Goal: Find specific page/section: Find specific page/section

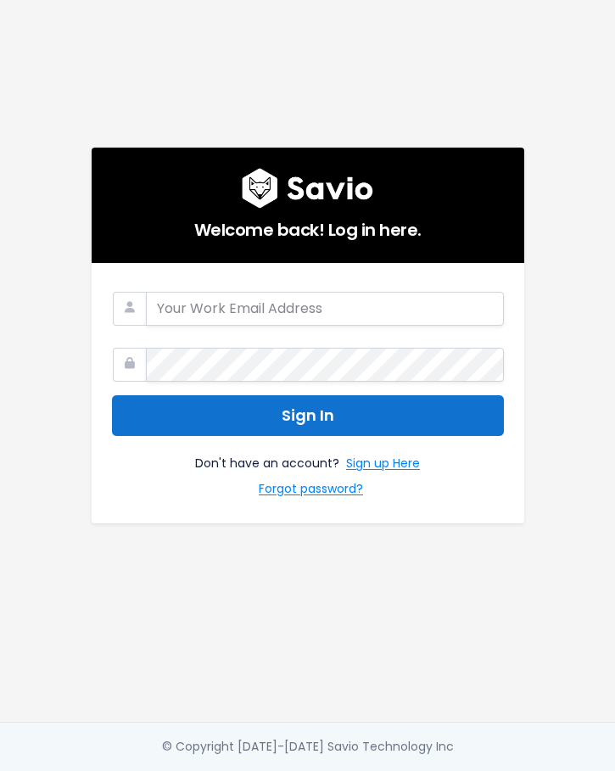
type input "ben@haulerhero.com"
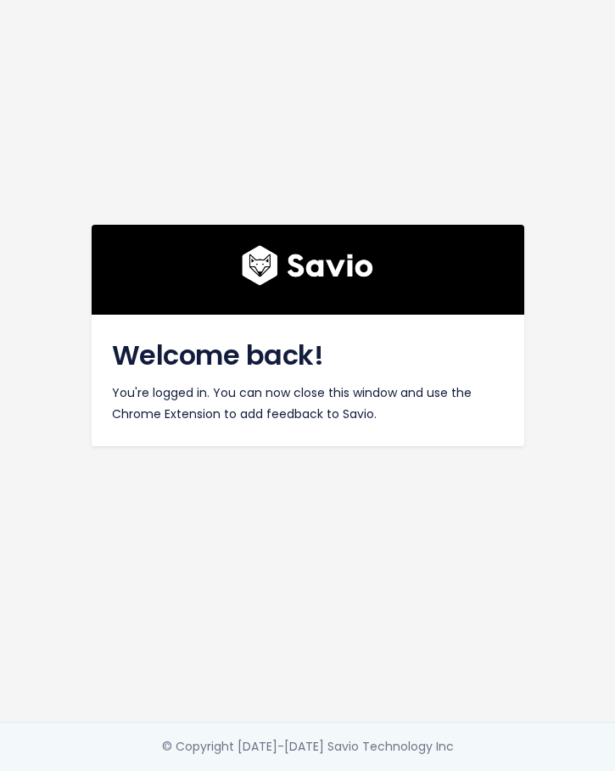
click at [308, 204] on div "Welcome back! You're logged in. You can now close this window and use the Chrom…" at bounding box center [308, 360] width 458 height 721
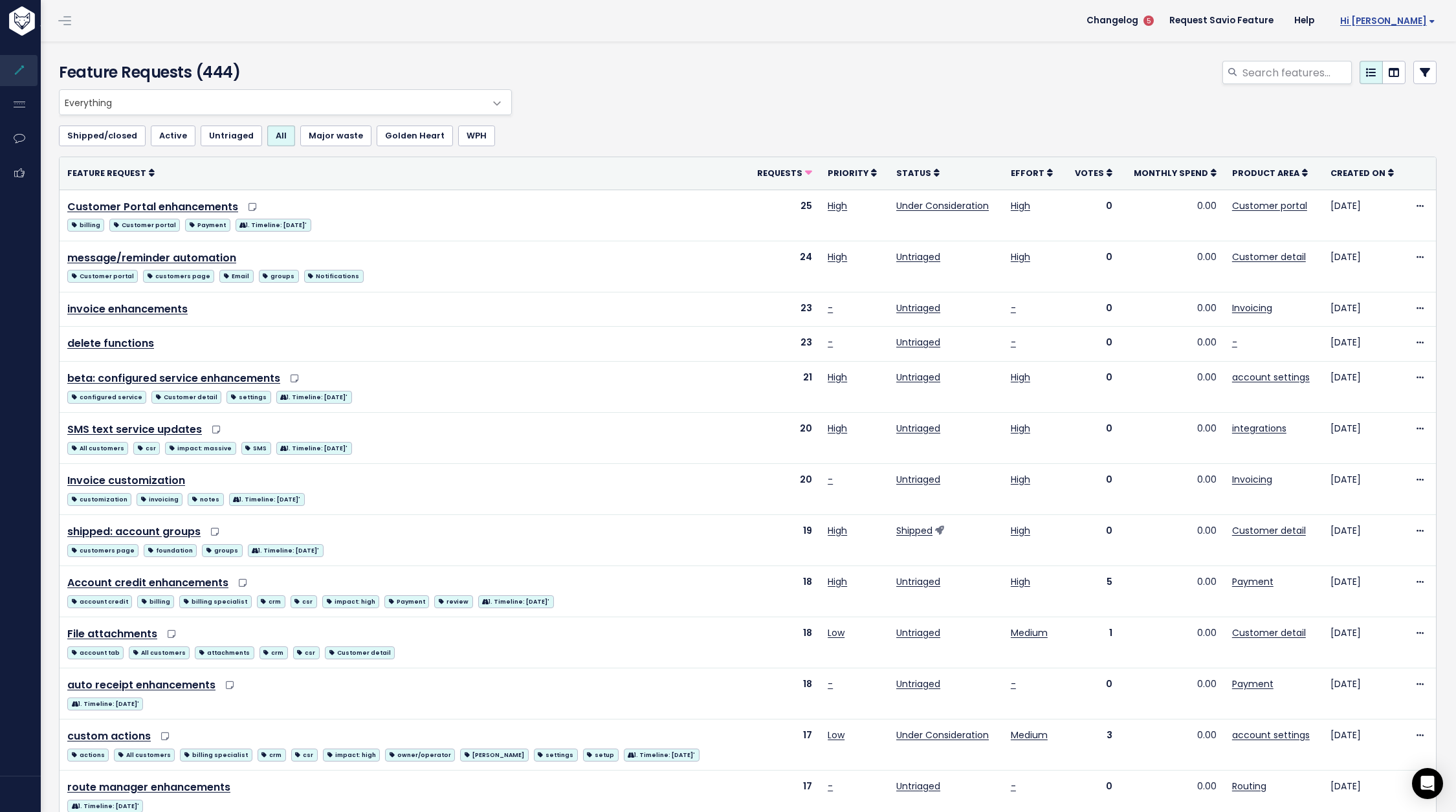
click at [1428, 16] on span "Hi [PERSON_NAME]" at bounding box center [1388, 21] width 95 height 10
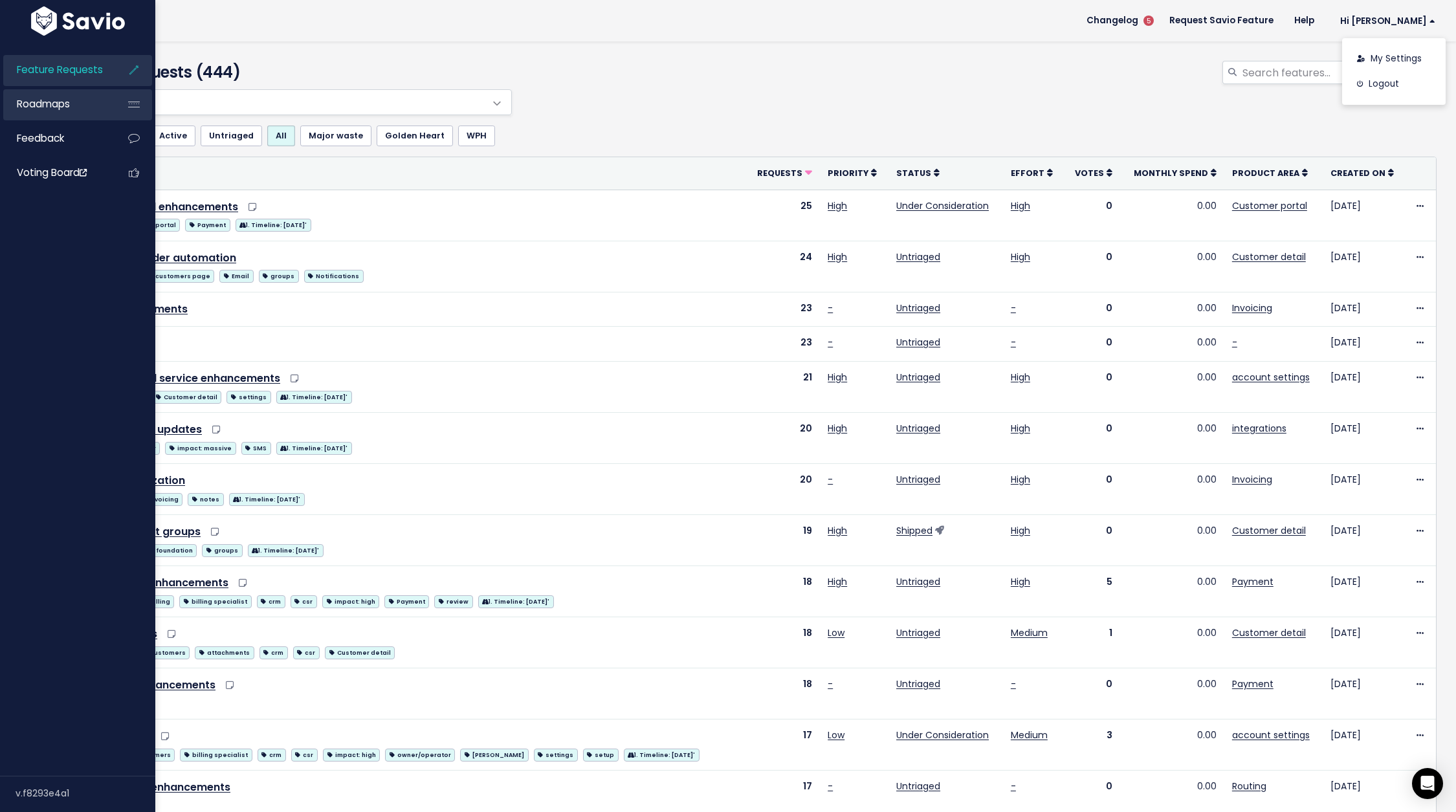
click at [52, 104] on span "Roadmaps" at bounding box center [44, 104] width 53 height 14
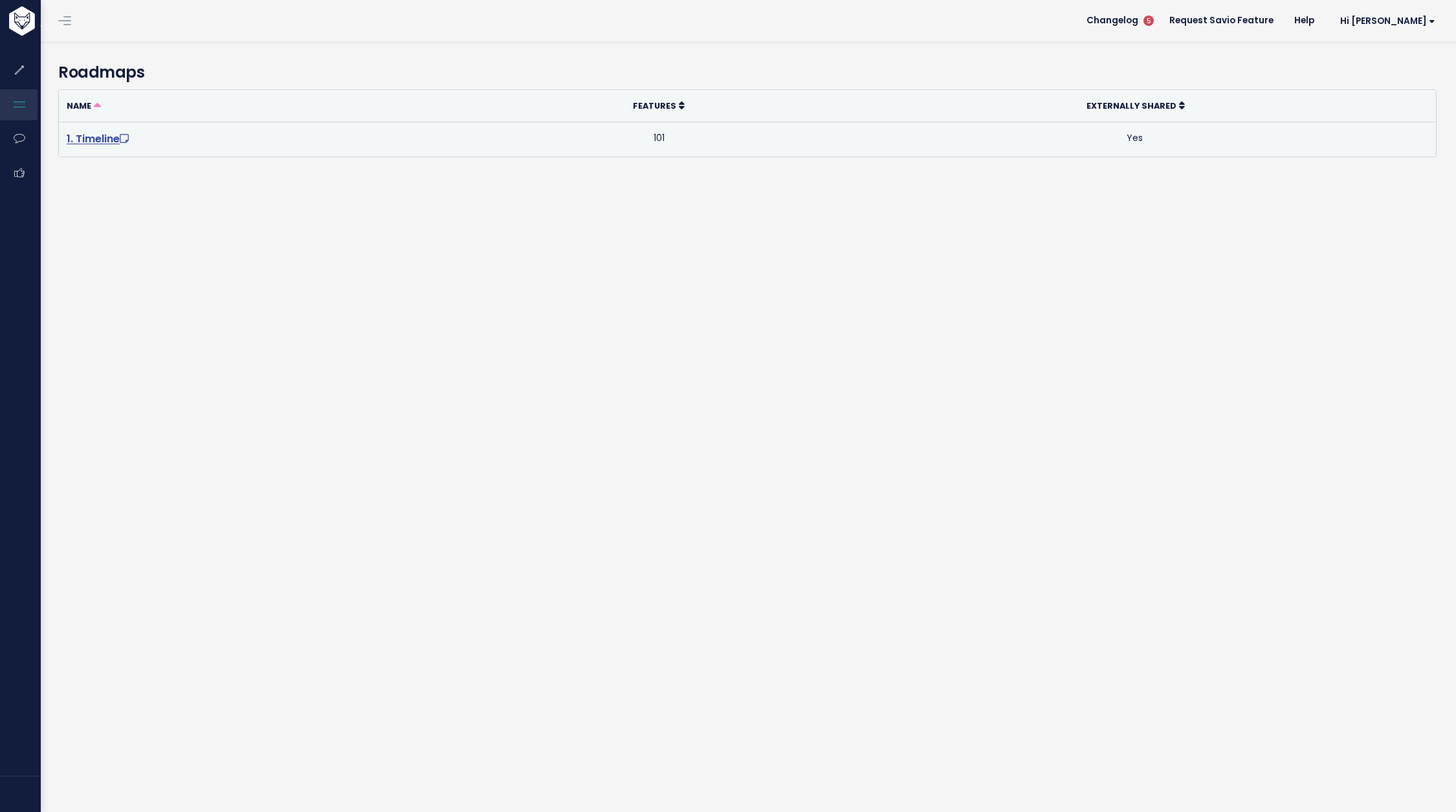
click at [105, 140] on link "1. Timeline" at bounding box center [98, 138] width 65 height 14
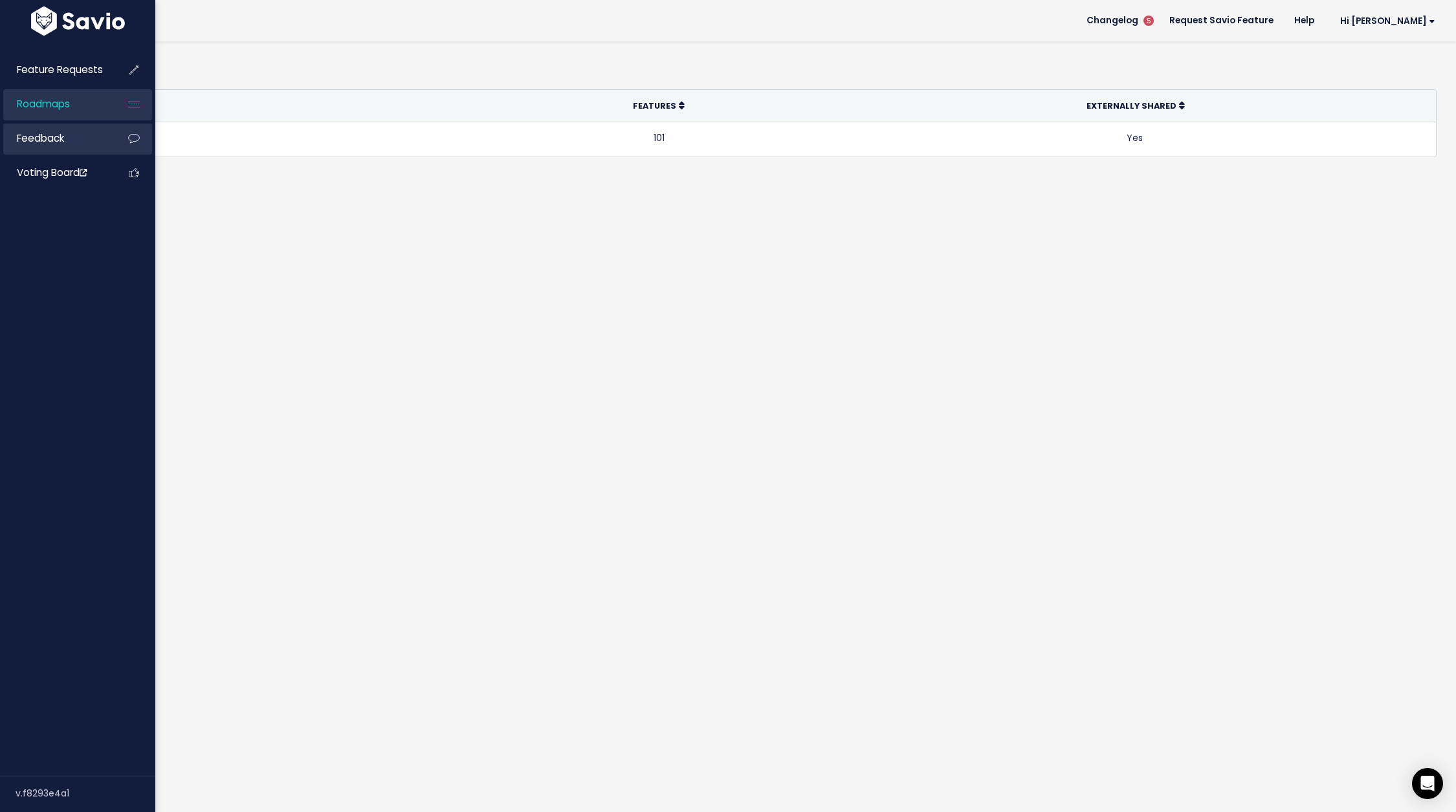
click at [96, 146] on link "Feedback" at bounding box center [55, 138] width 104 height 30
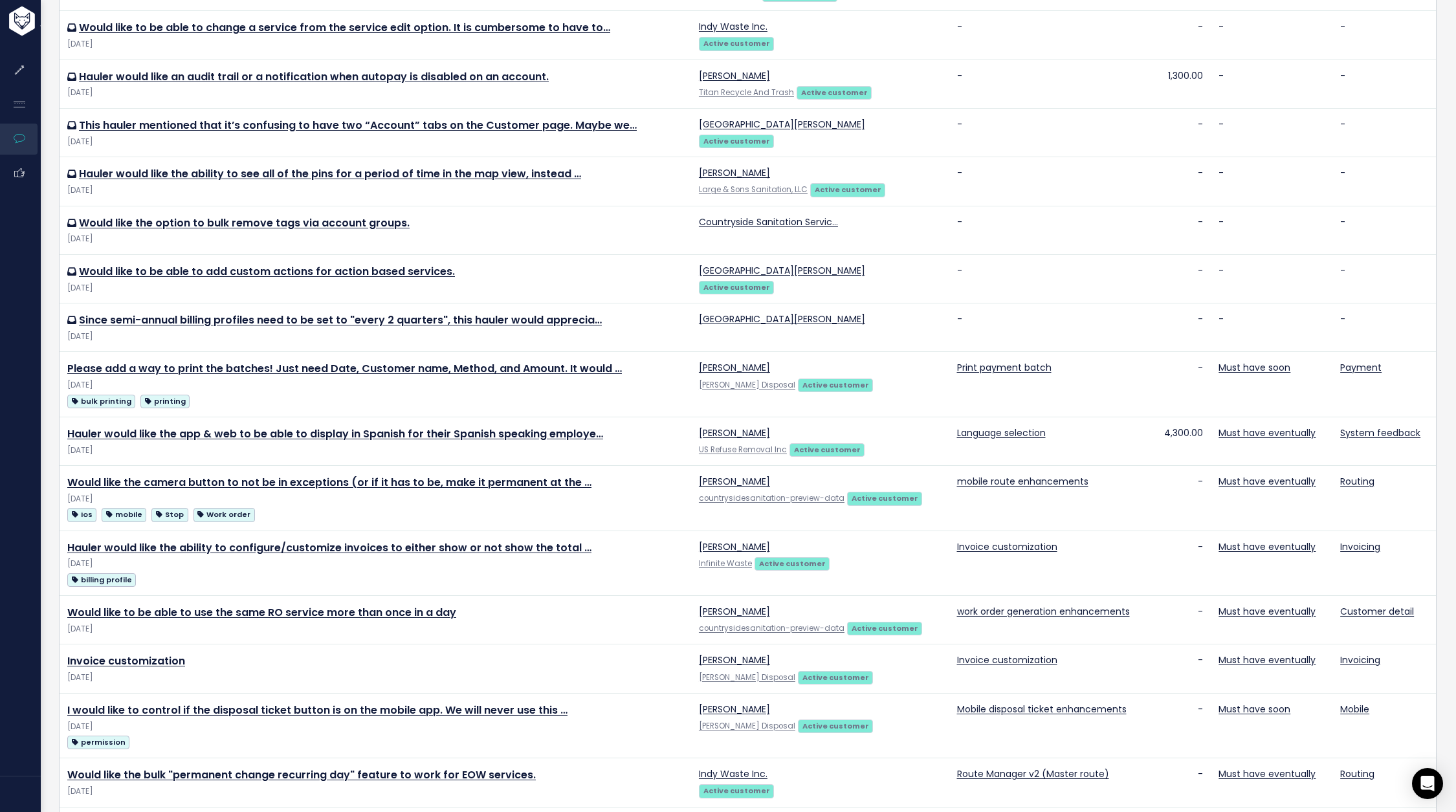
scroll to position [440, 0]
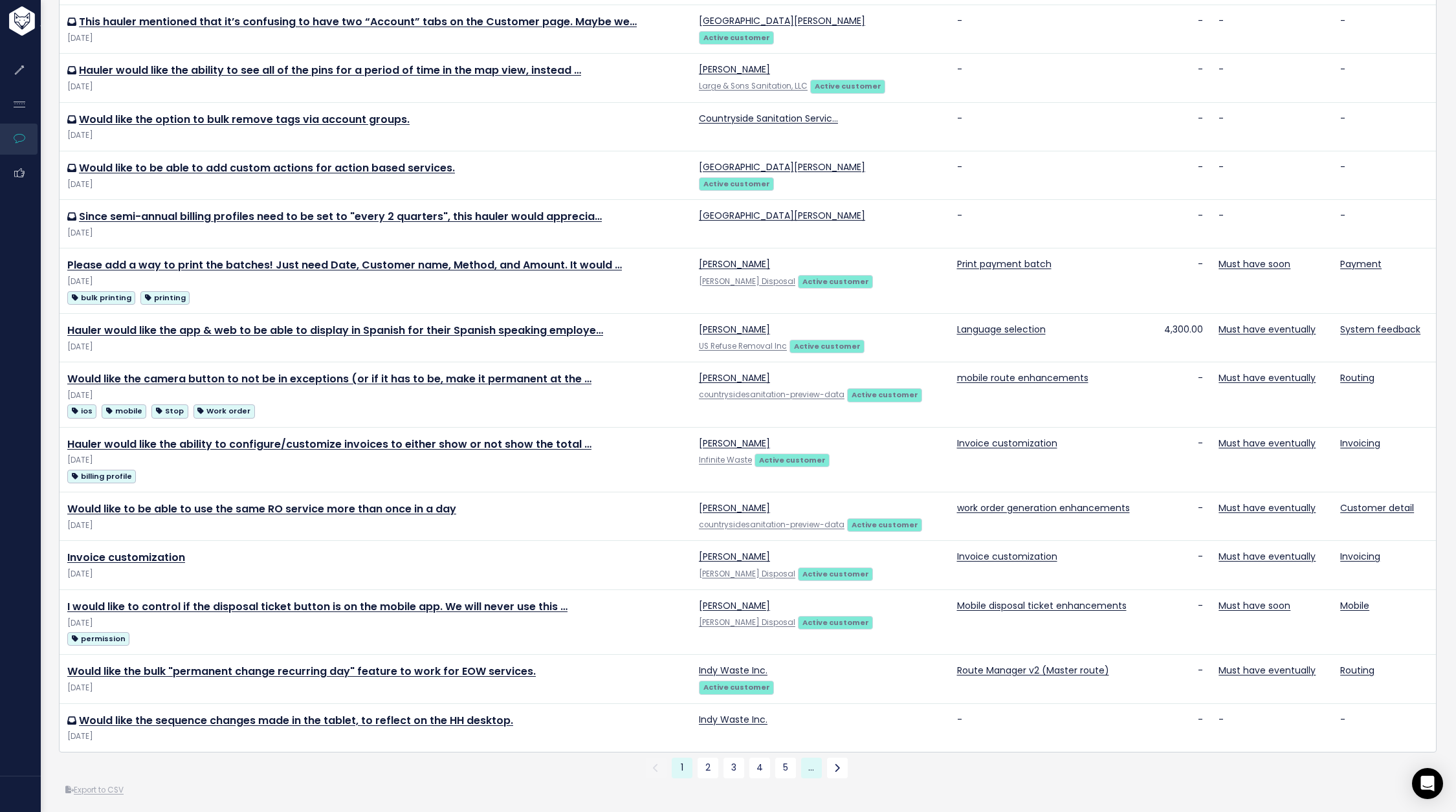
click at [811, 765] on link "…" at bounding box center [811, 768] width 21 height 21
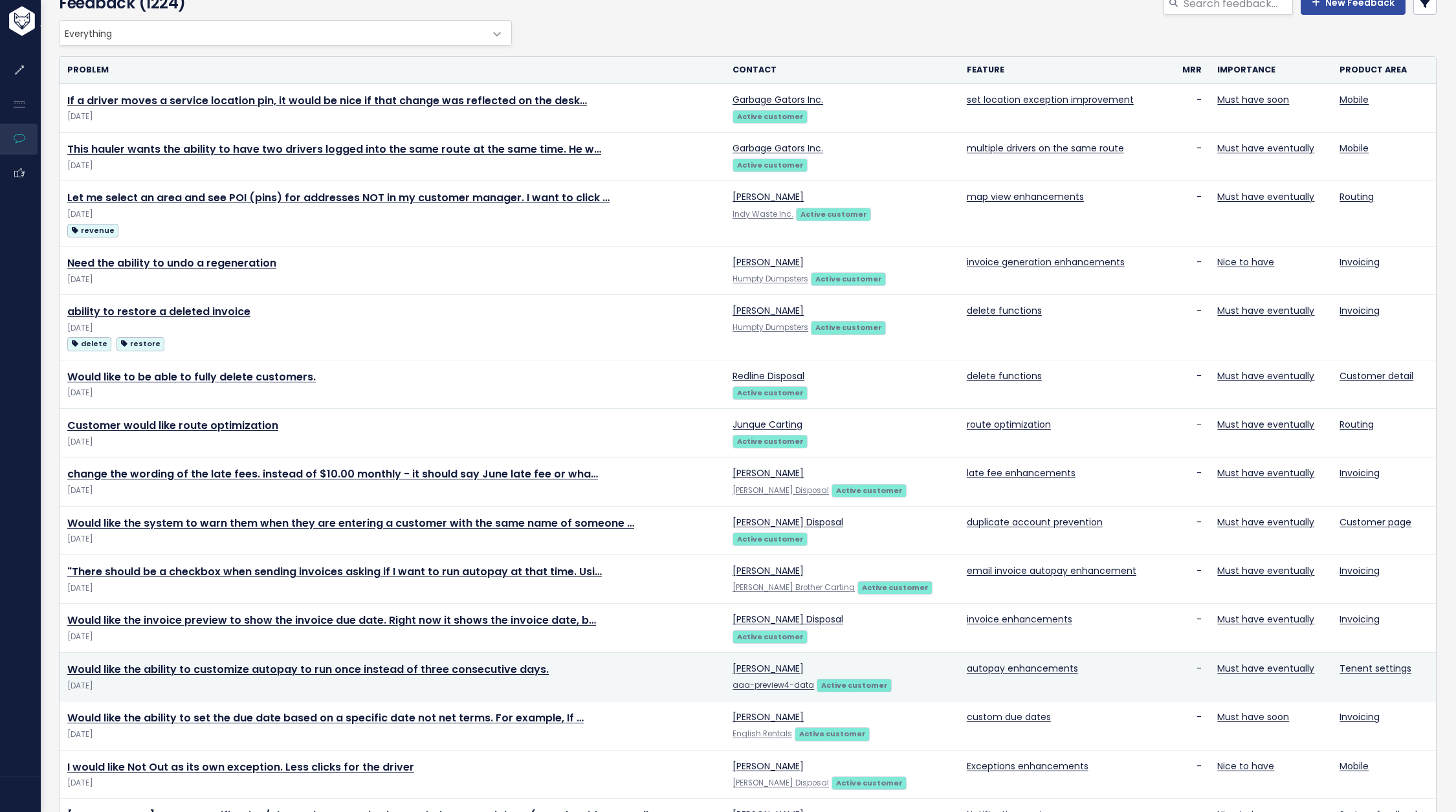
scroll to position [425, 0]
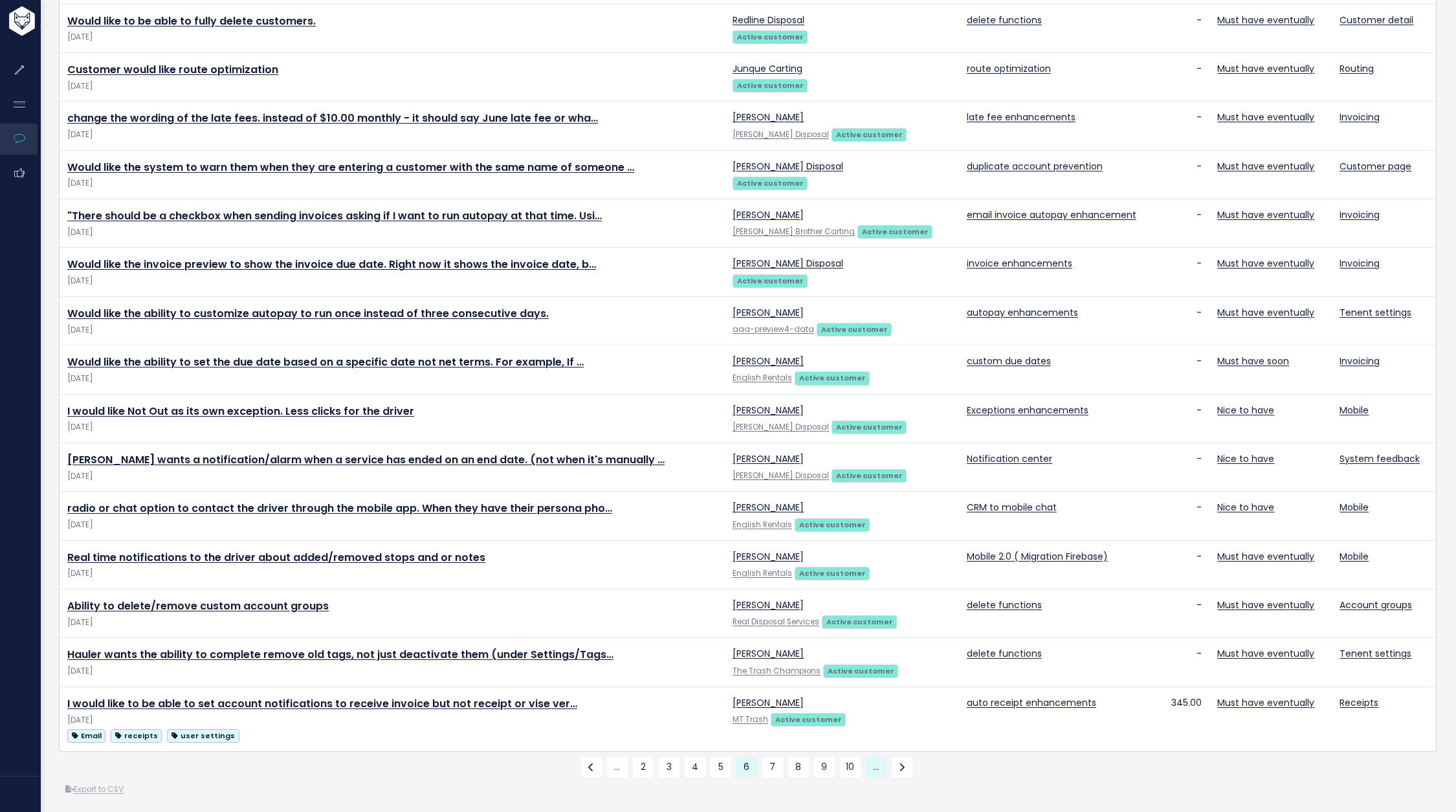
click at [873, 765] on link "…" at bounding box center [876, 767] width 21 height 21
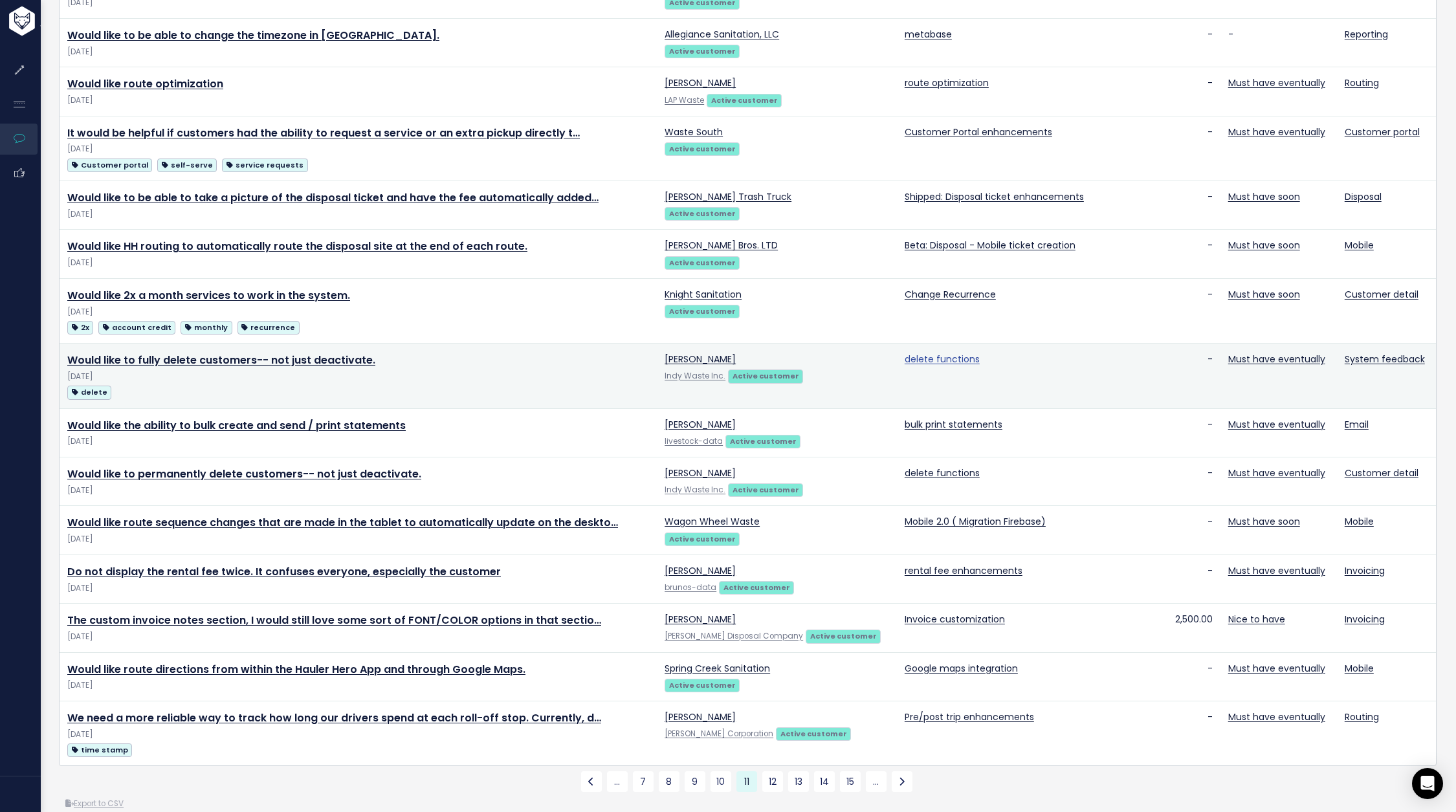
scroll to position [474, 0]
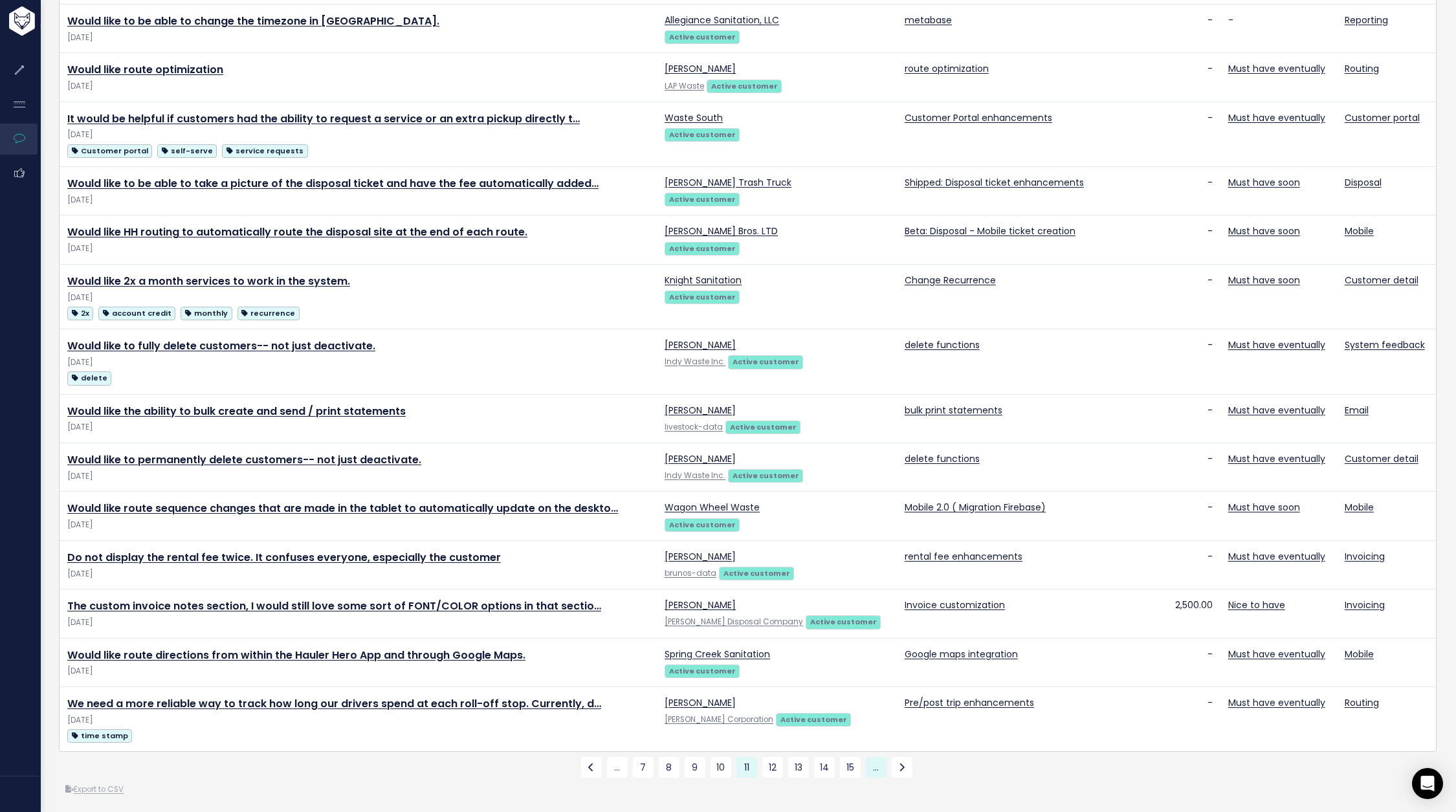
click at [877, 759] on link "…" at bounding box center [876, 767] width 21 height 21
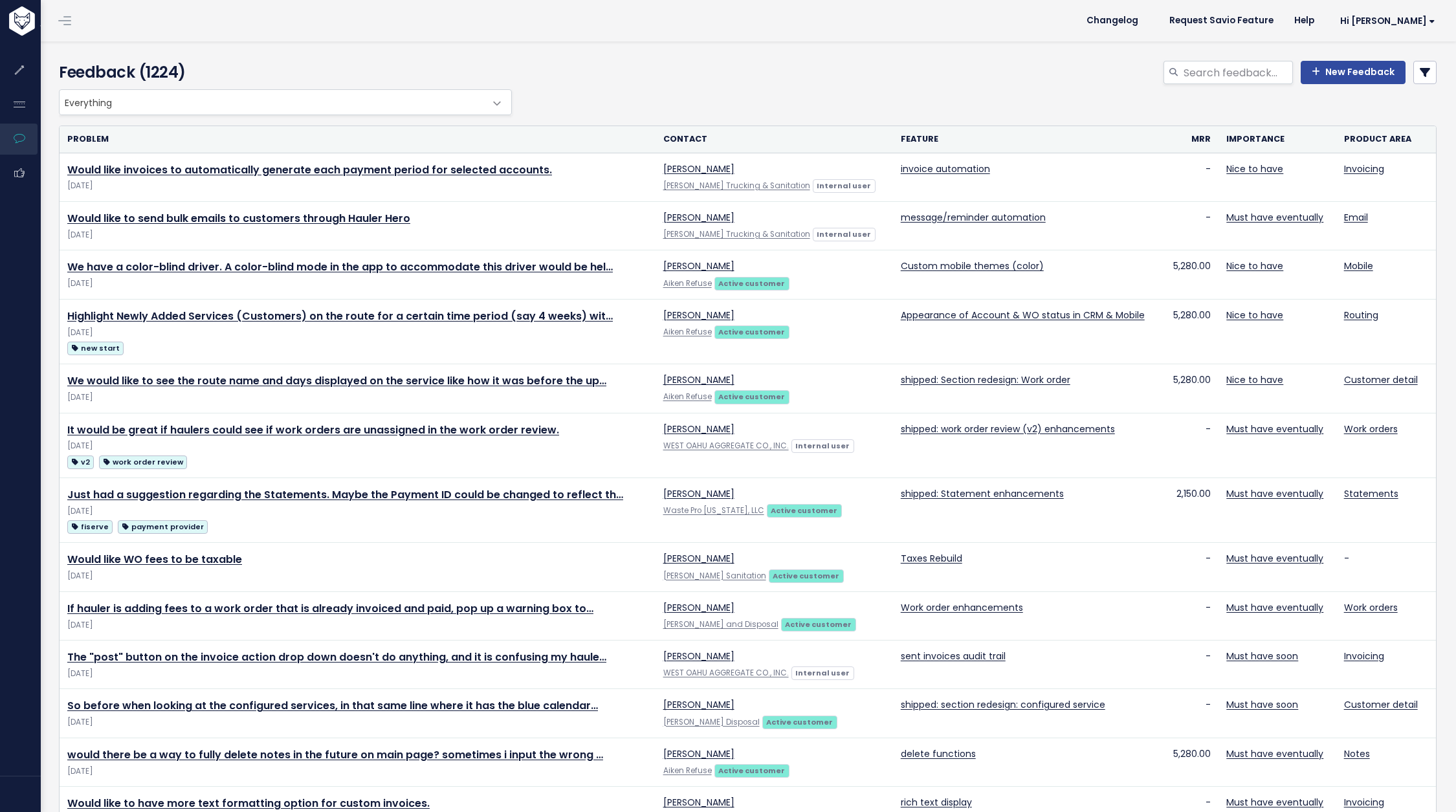
scroll to position [441, 0]
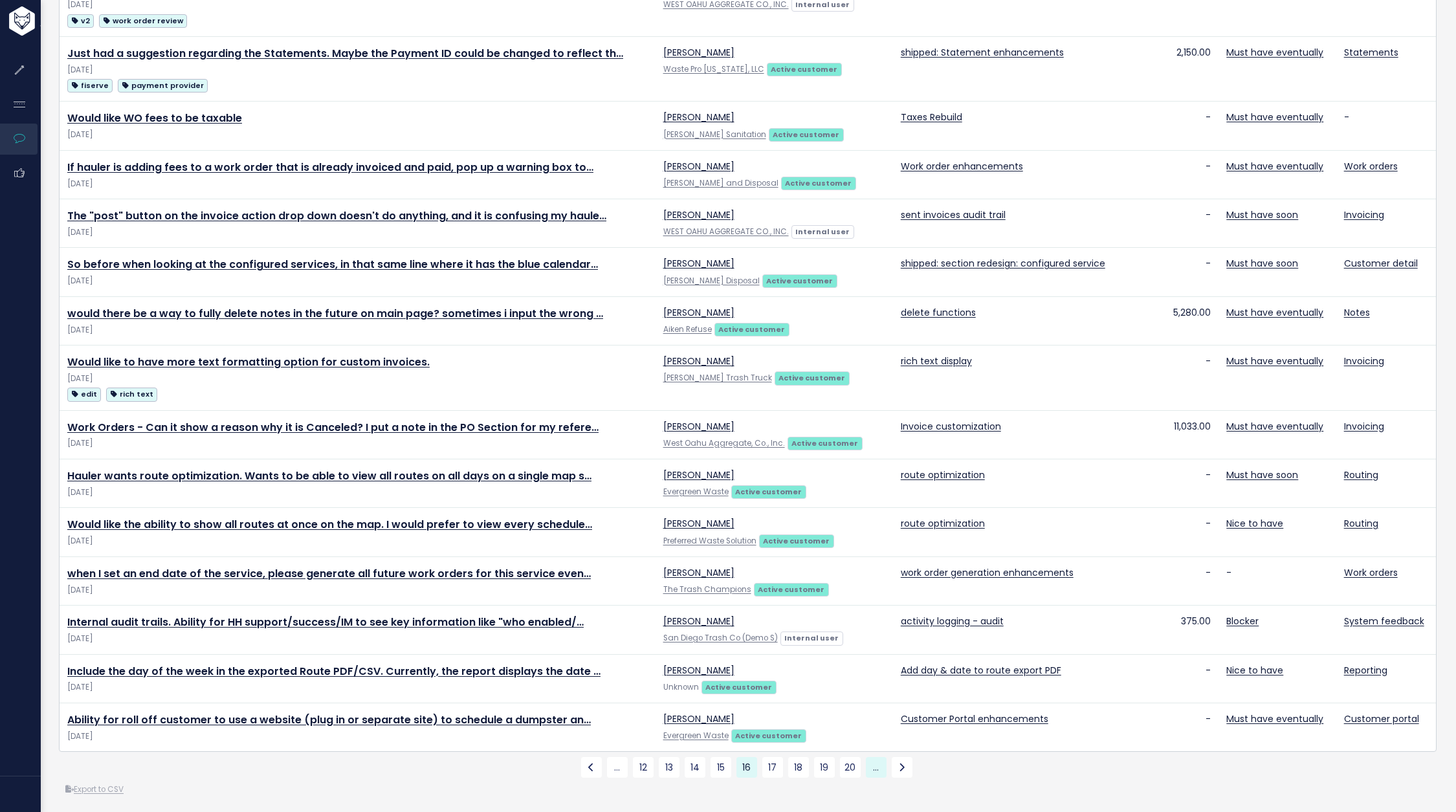
click at [873, 760] on link "…" at bounding box center [876, 767] width 21 height 21
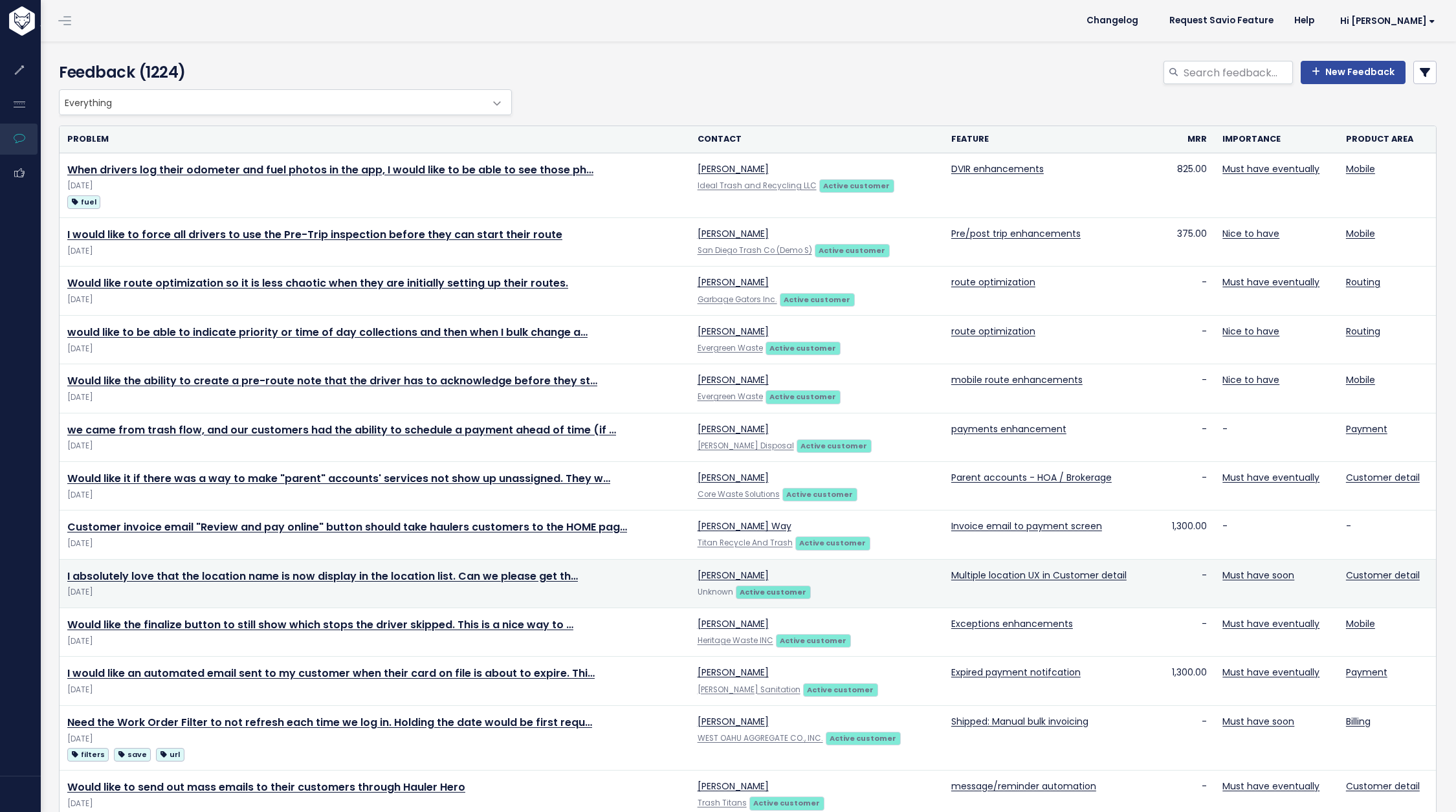
scroll to position [409, 0]
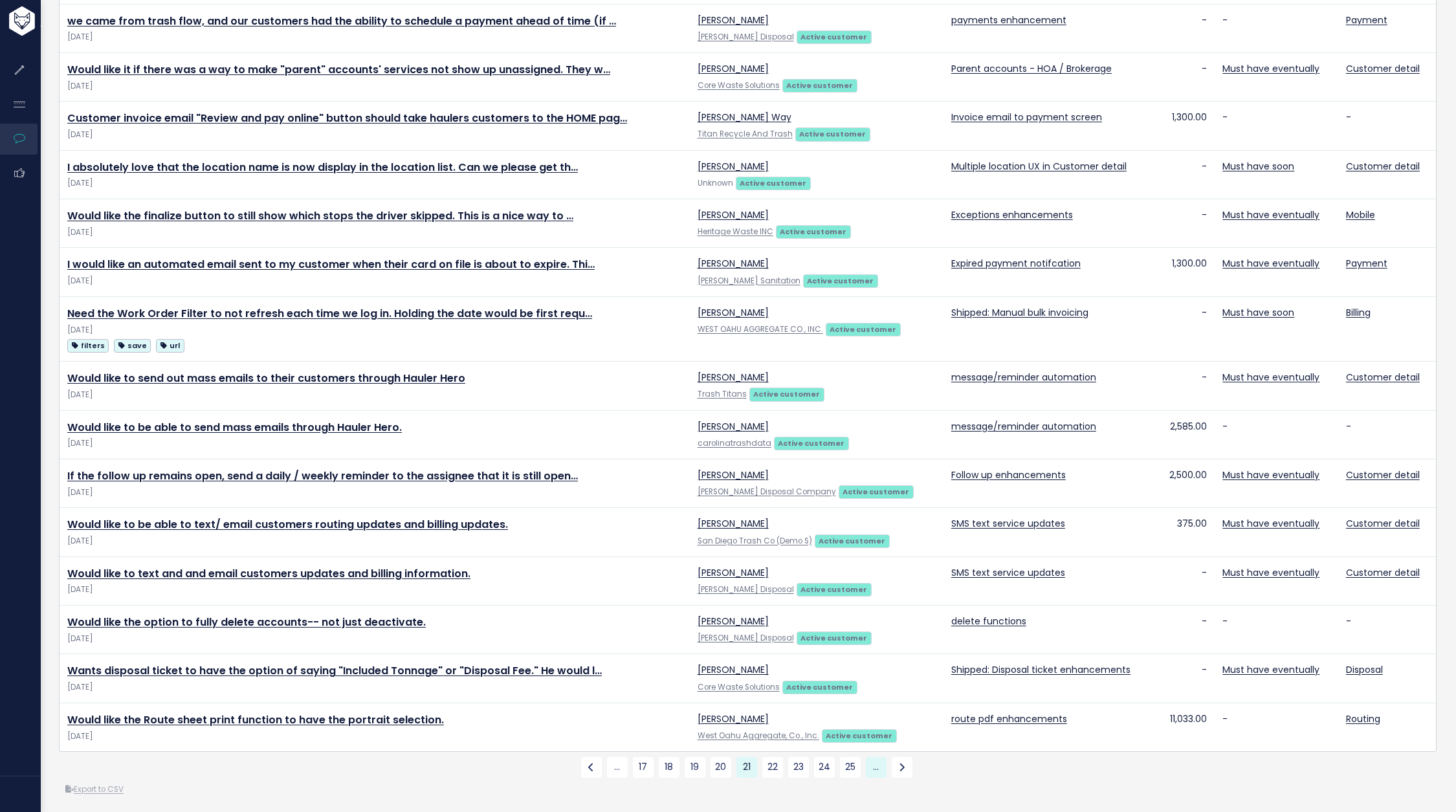
click at [876, 762] on link "…" at bounding box center [876, 767] width 21 height 21
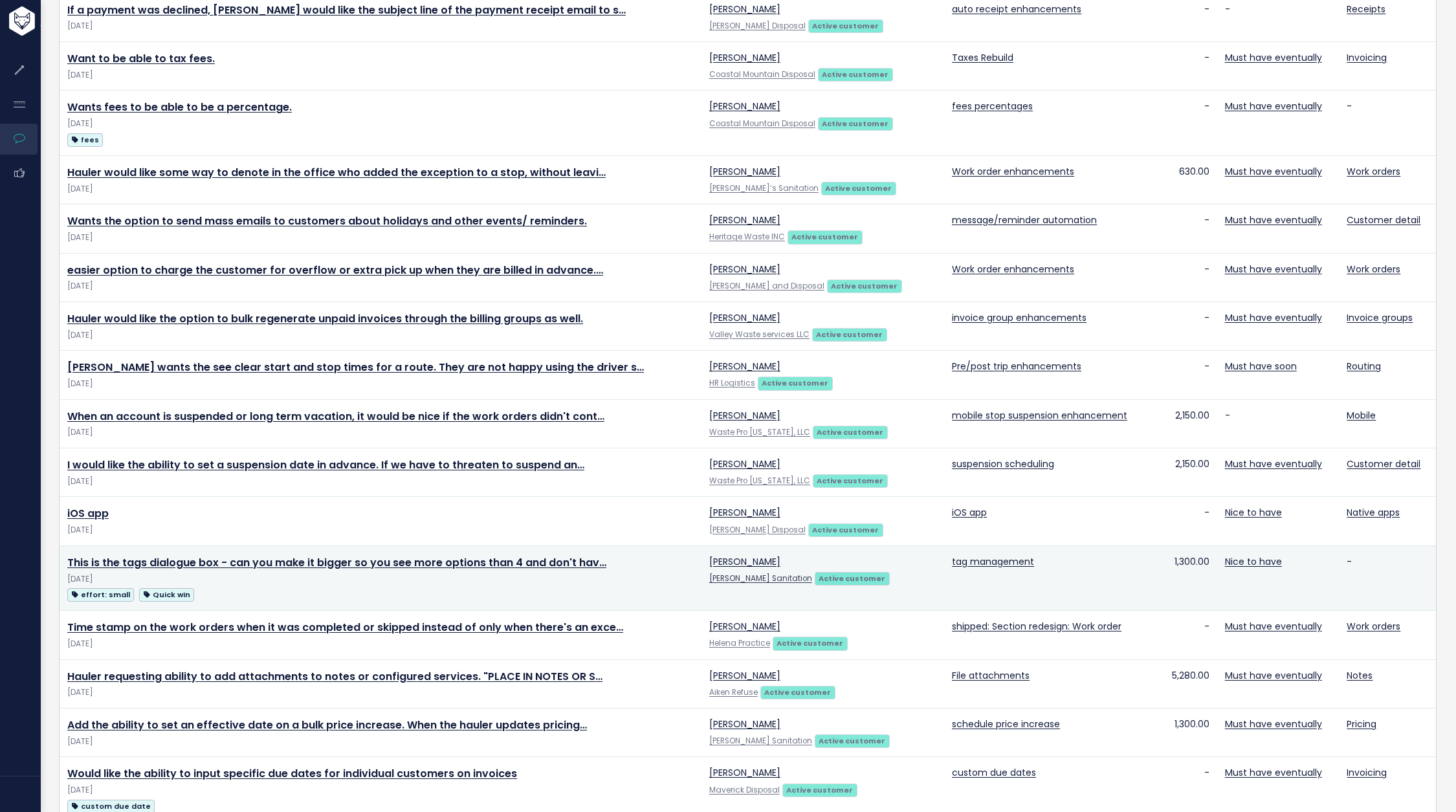
scroll to position [474, 0]
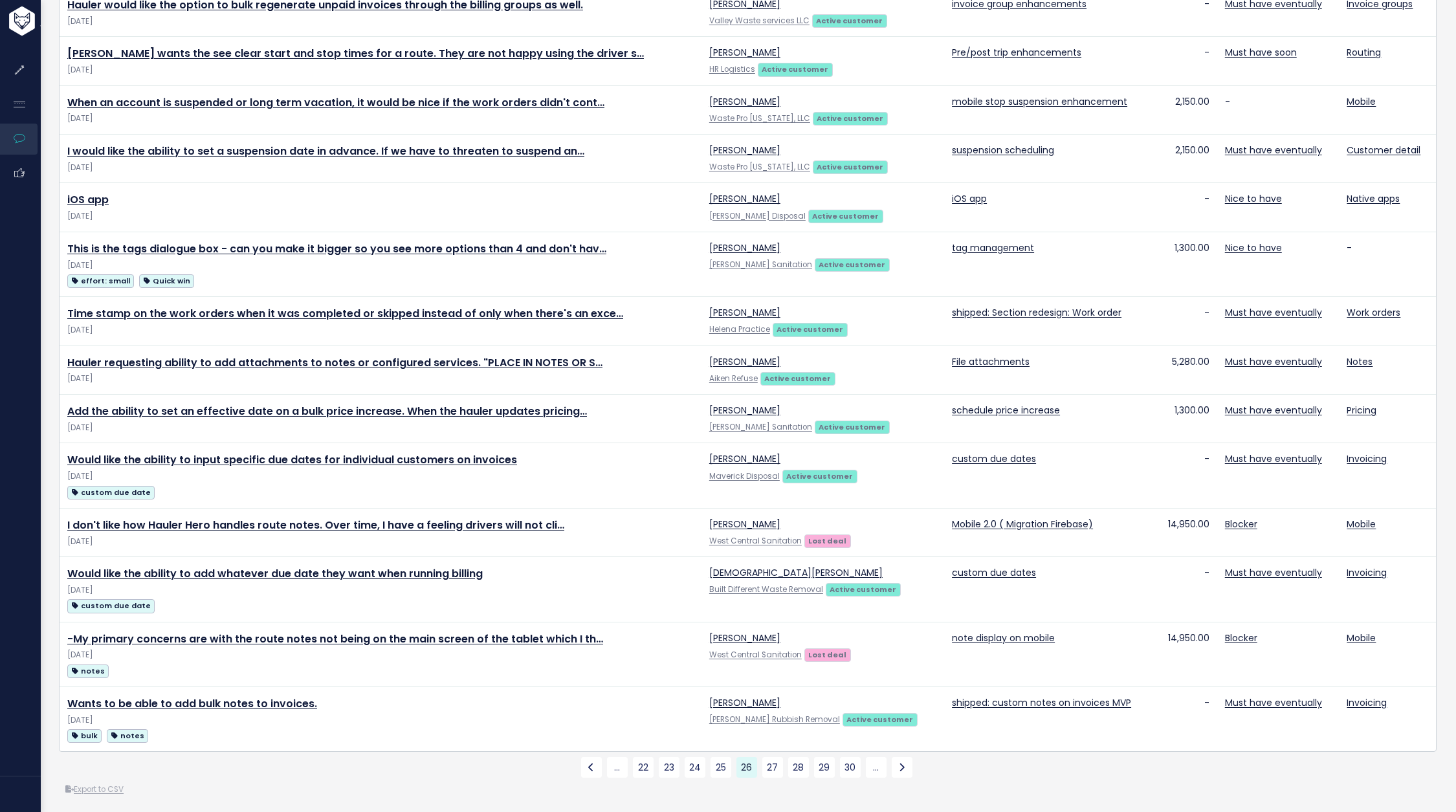
click at [874, 783] on div "Export to CSV" at bounding box center [747, 790] width 1378 height 14
click at [874, 770] on link "…" at bounding box center [876, 767] width 21 height 21
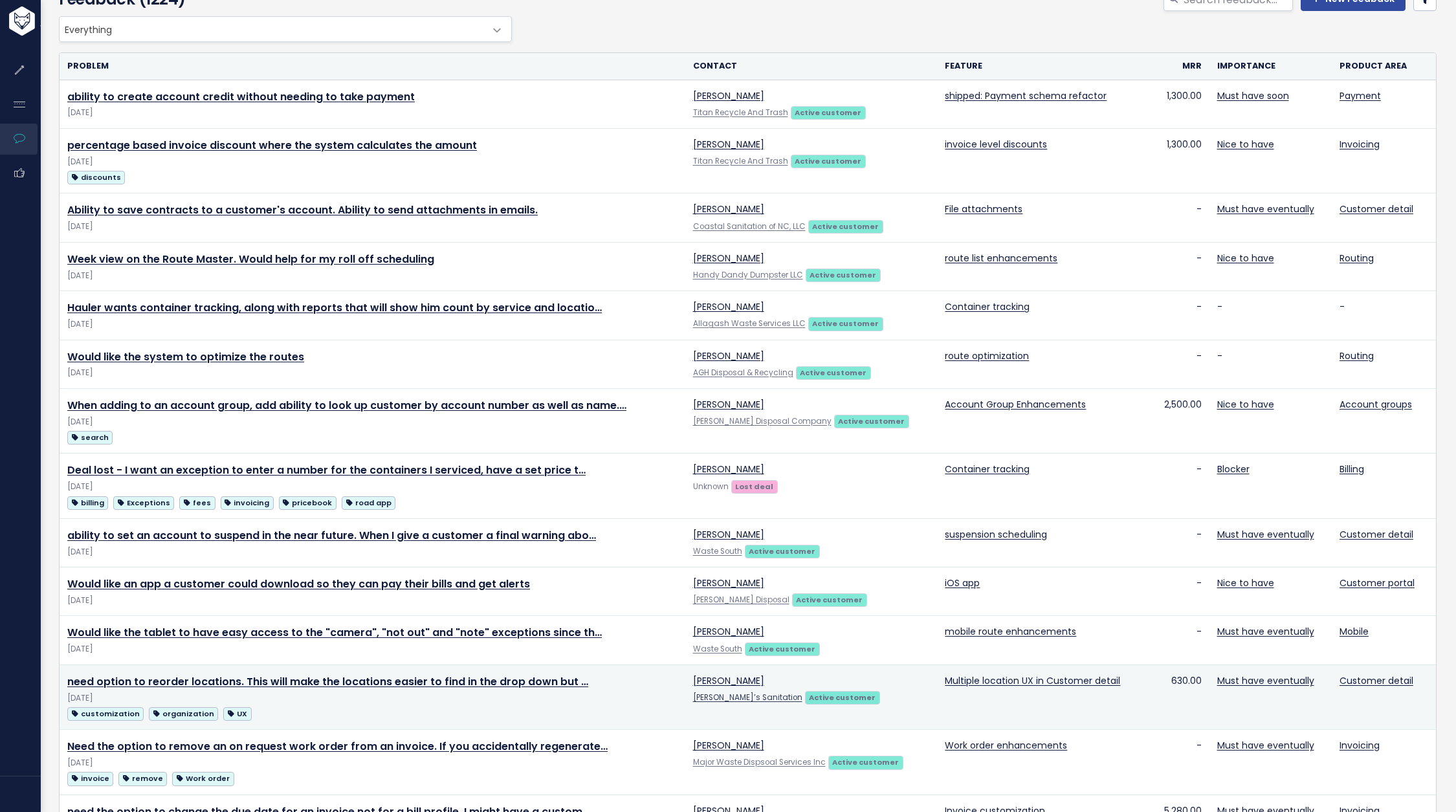
scroll to position [474, 0]
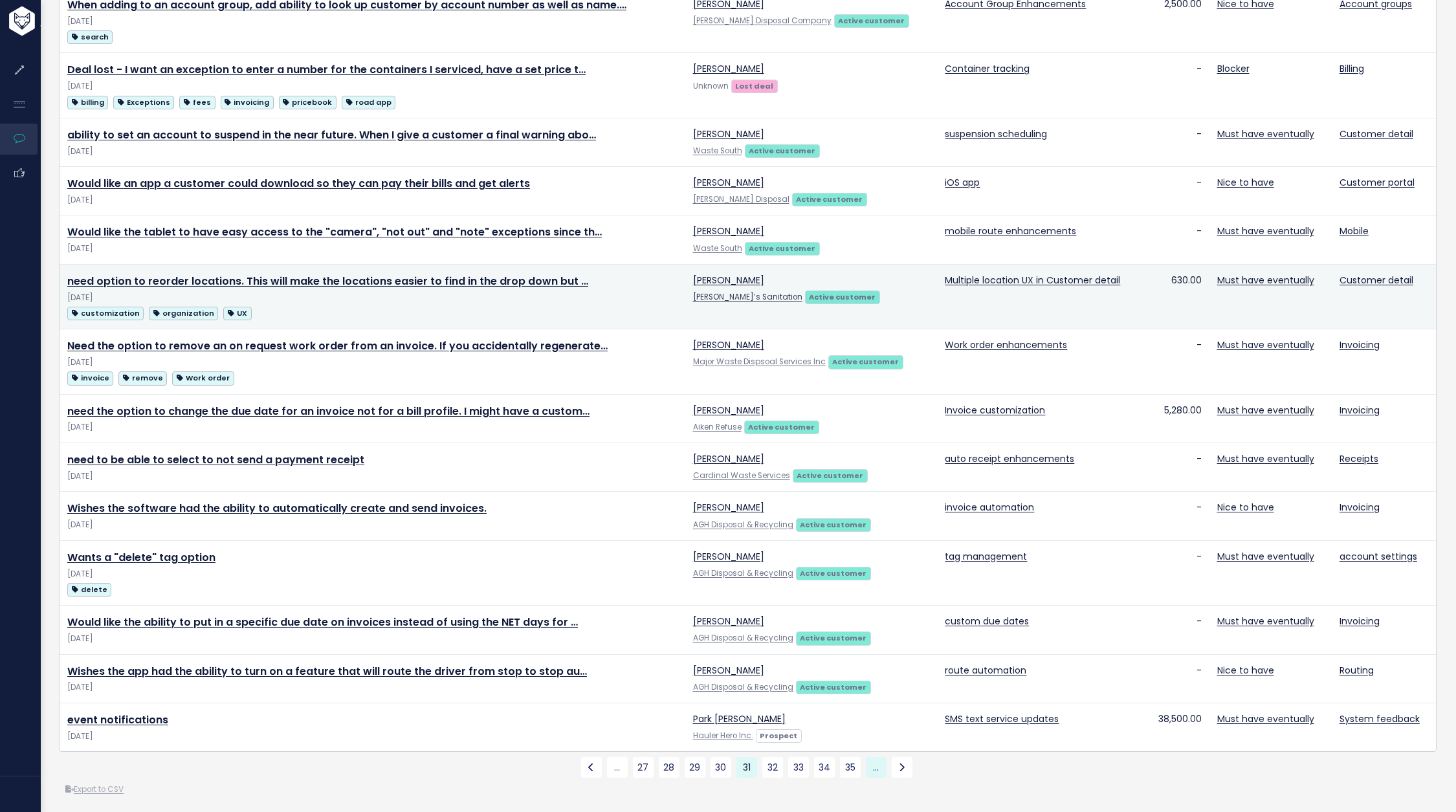
click at [874, 769] on link "…" at bounding box center [876, 767] width 21 height 21
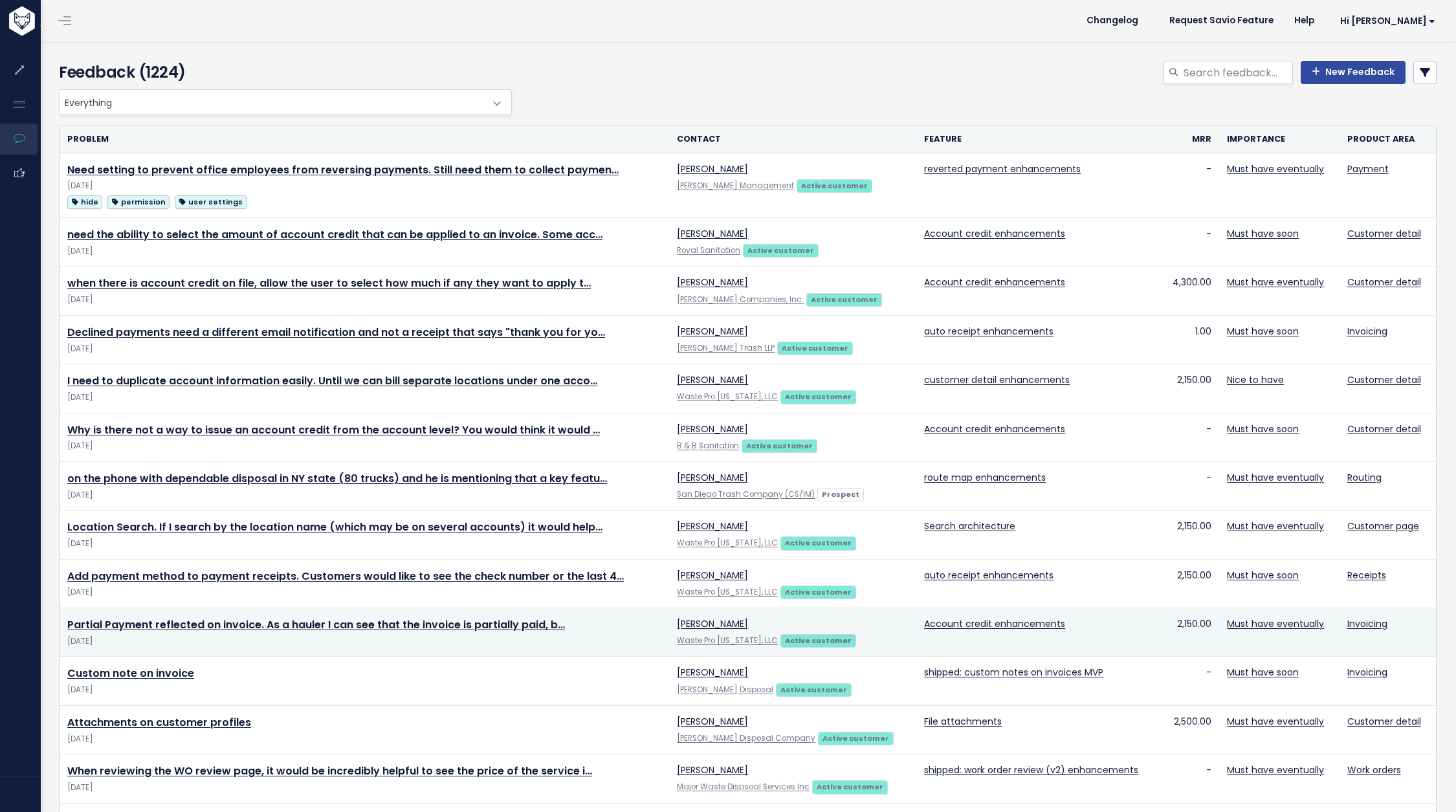
scroll to position [441, 0]
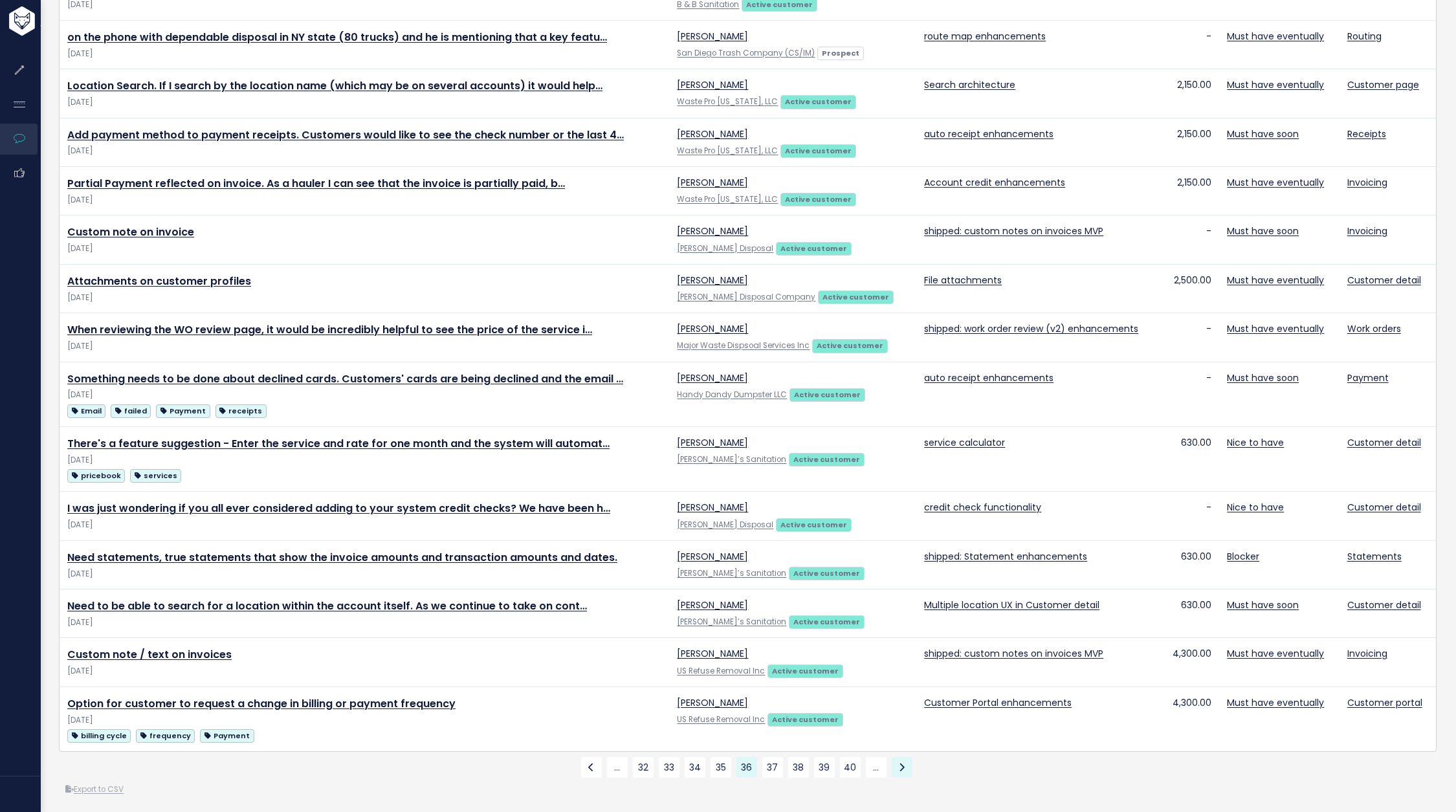
click at [902, 762] on icon at bounding box center [902, 767] width 6 height 9
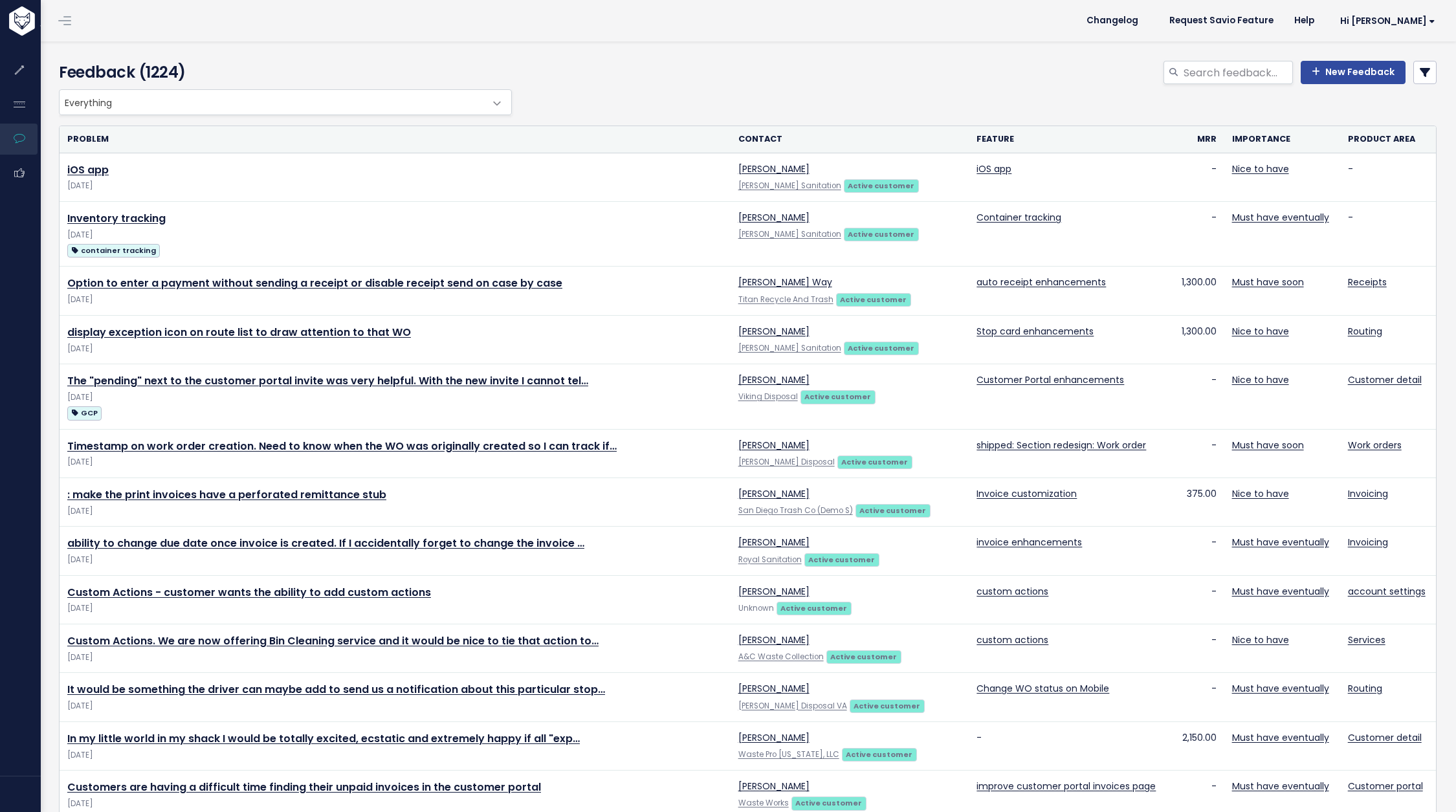
scroll to position [490, 0]
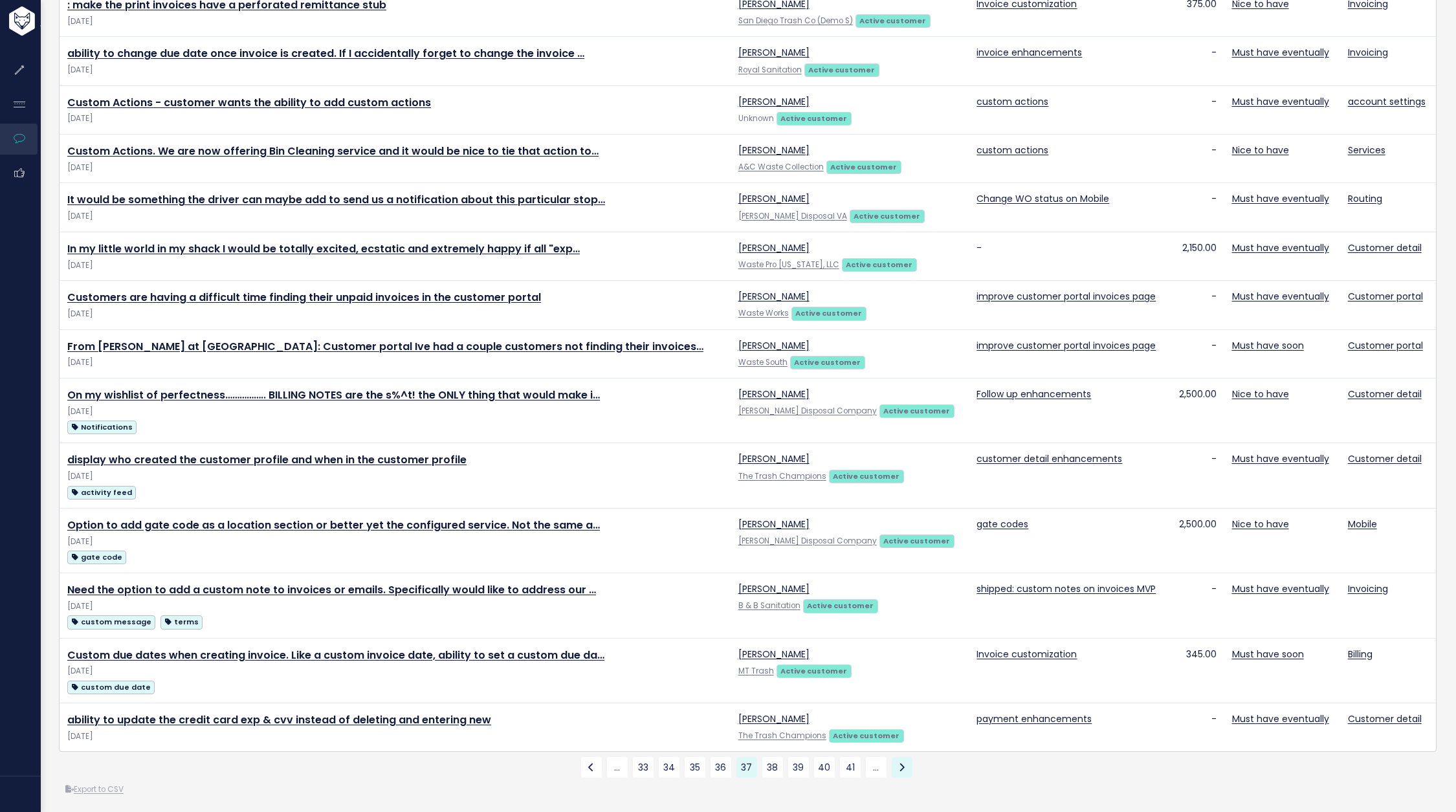
click at [902, 762] on icon at bounding box center [902, 767] width 6 height 9
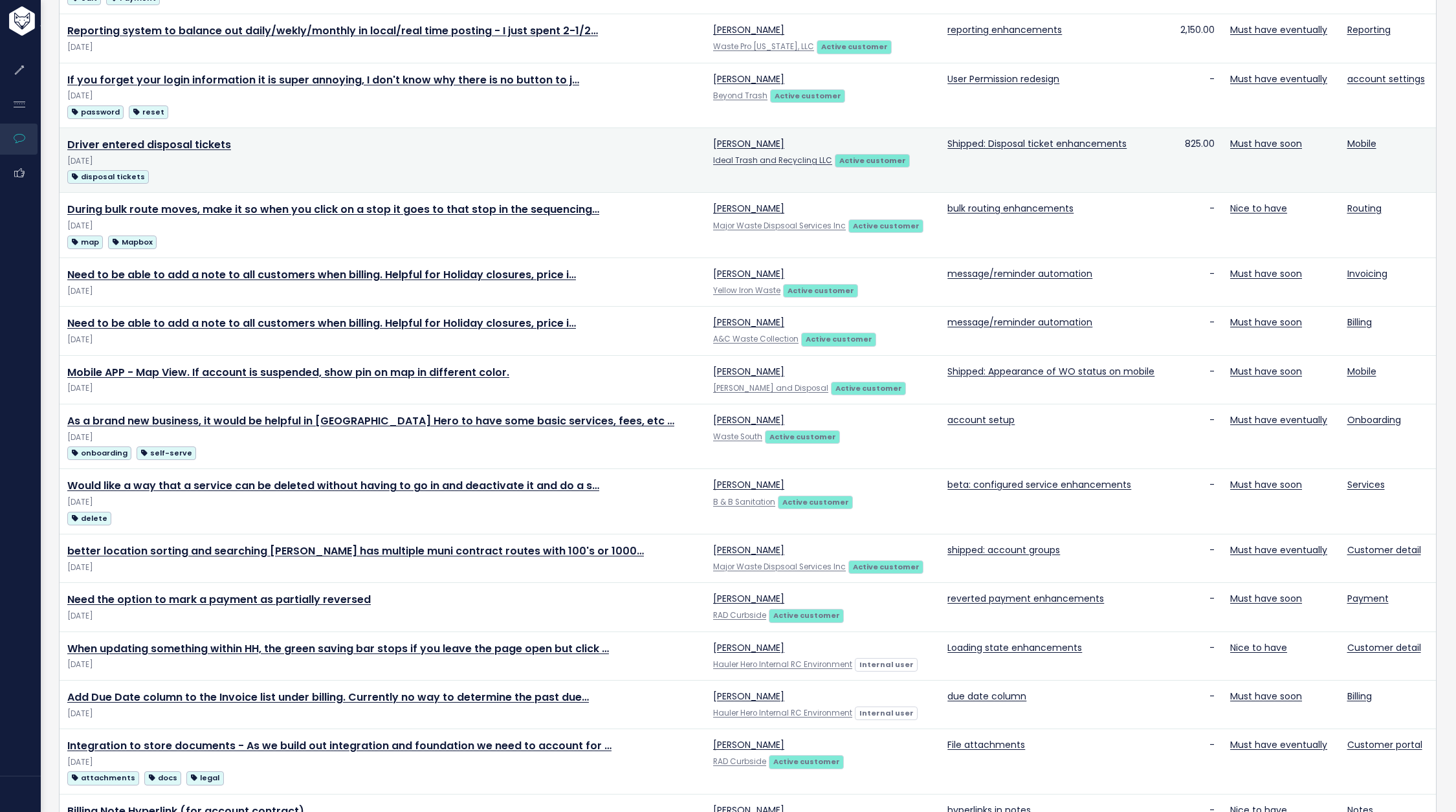
scroll to position [538, 0]
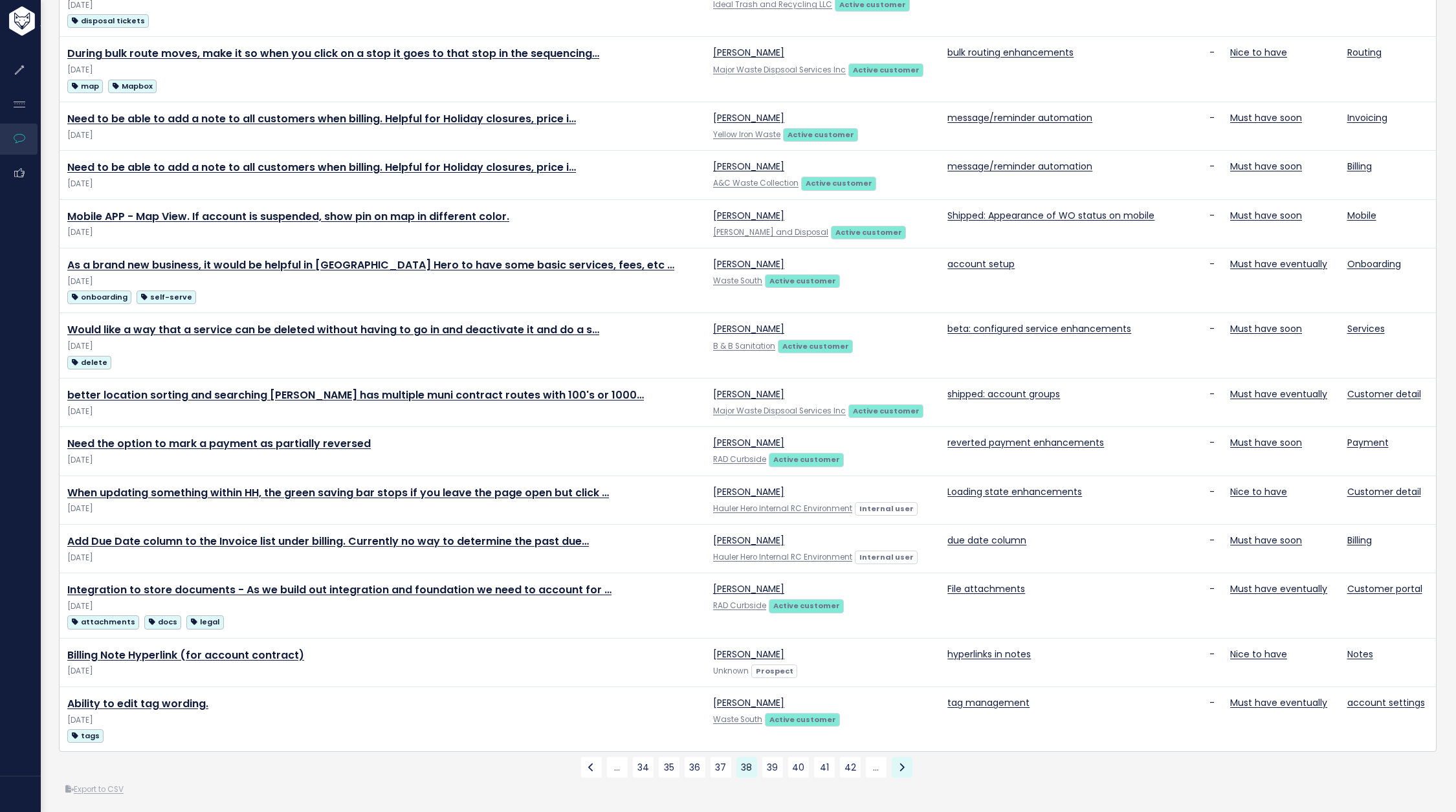
click at [902, 765] on icon at bounding box center [902, 767] width 6 height 9
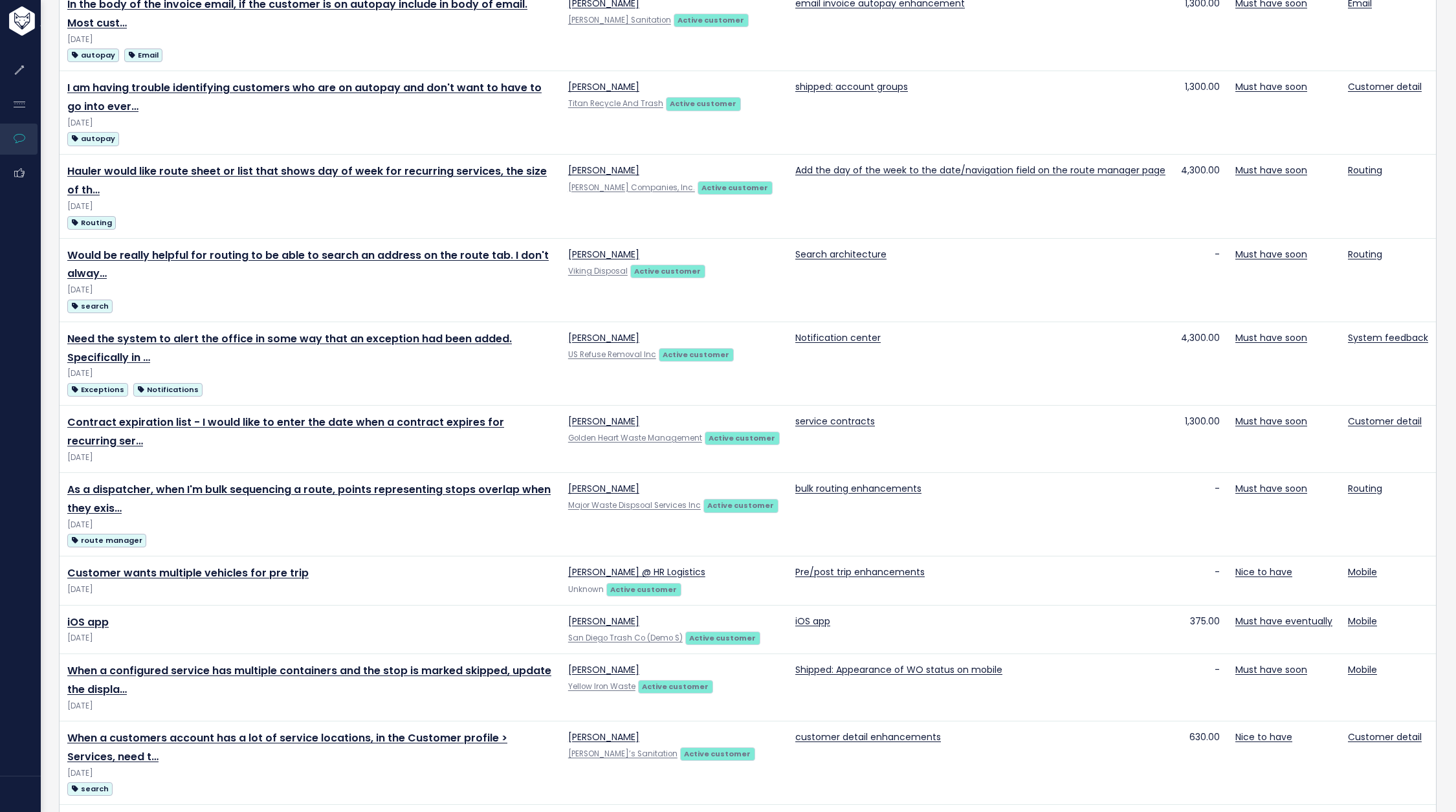
scroll to position [864, 0]
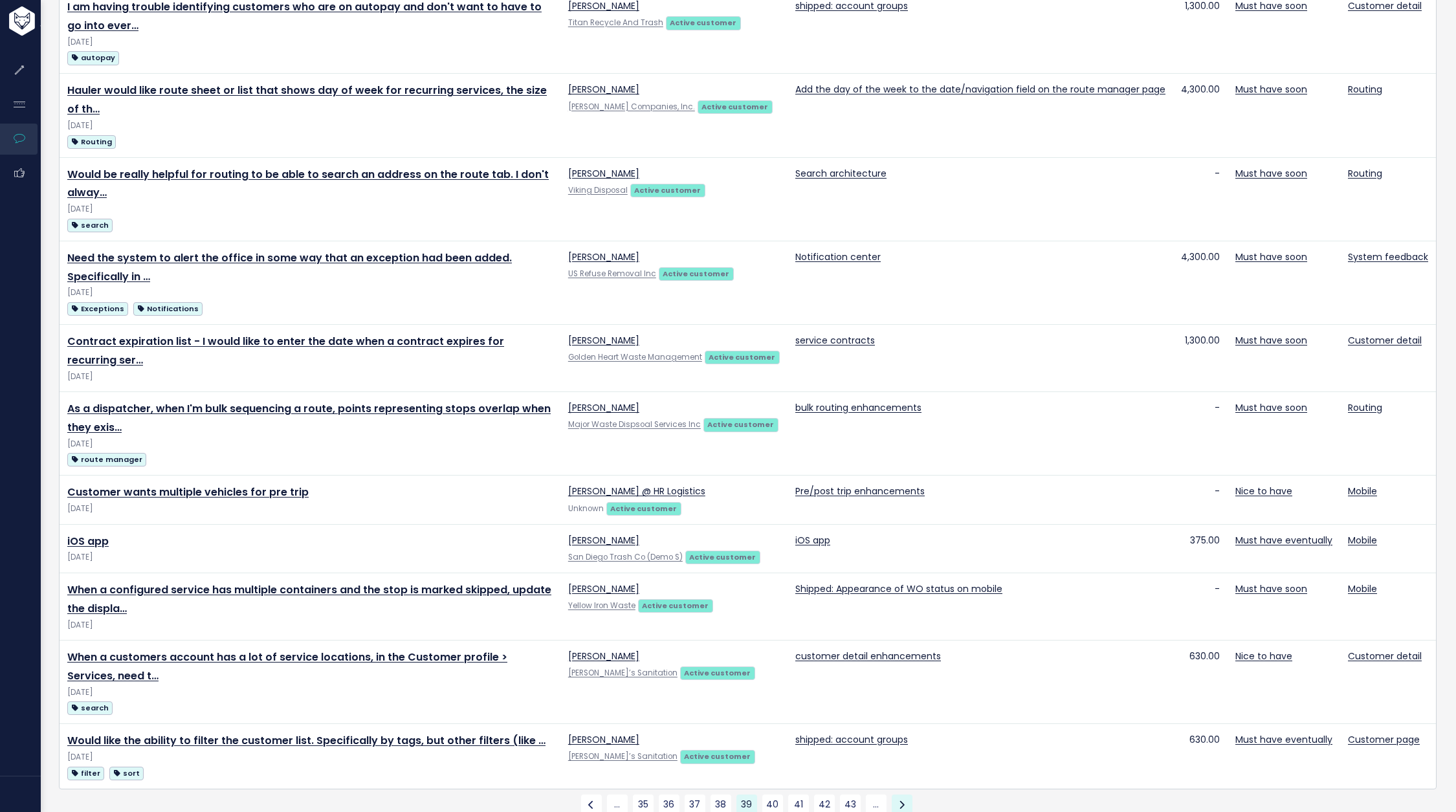
click at [905, 794] on link at bounding box center [902, 804] width 21 height 21
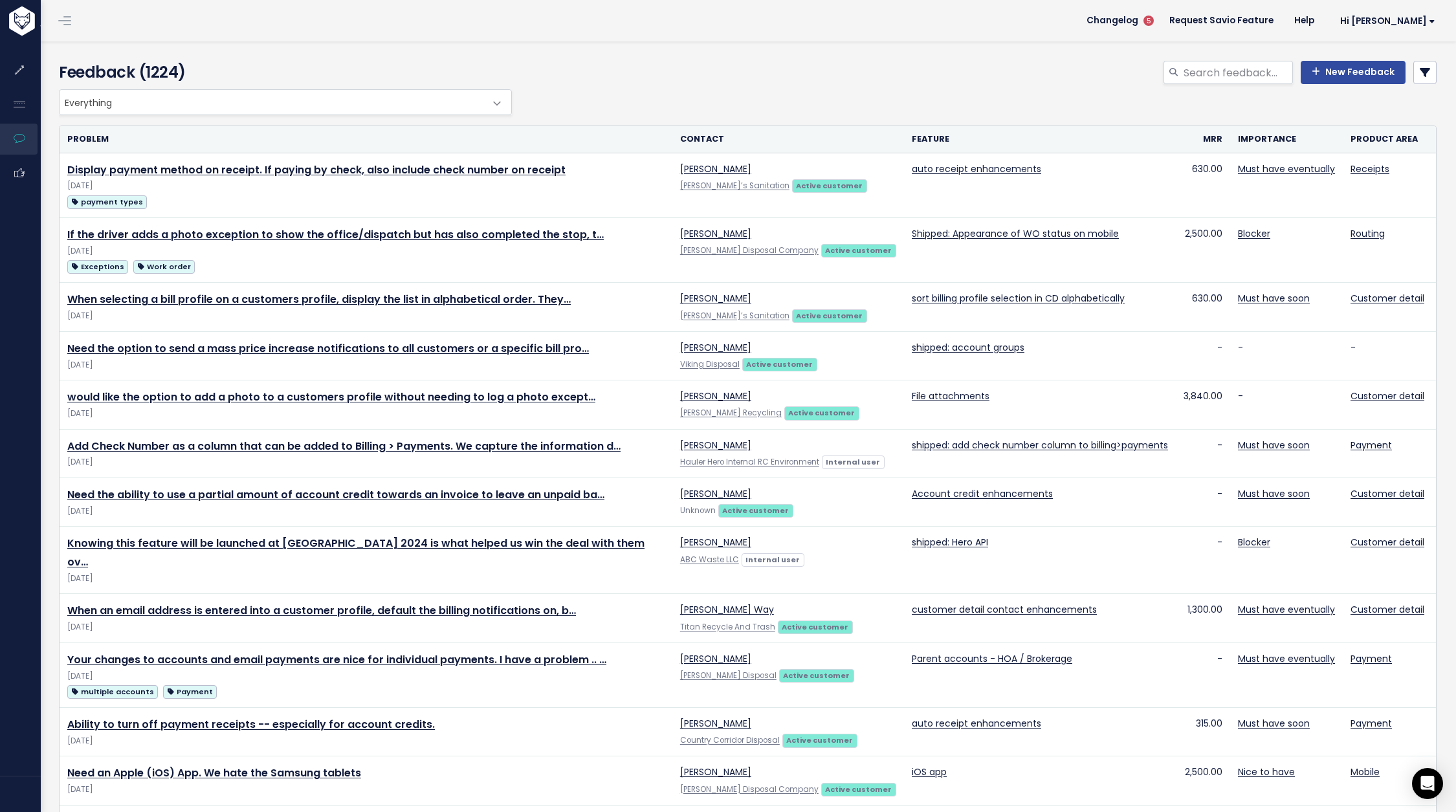
click at [1425, 69] on icon at bounding box center [1425, 72] width 11 height 11
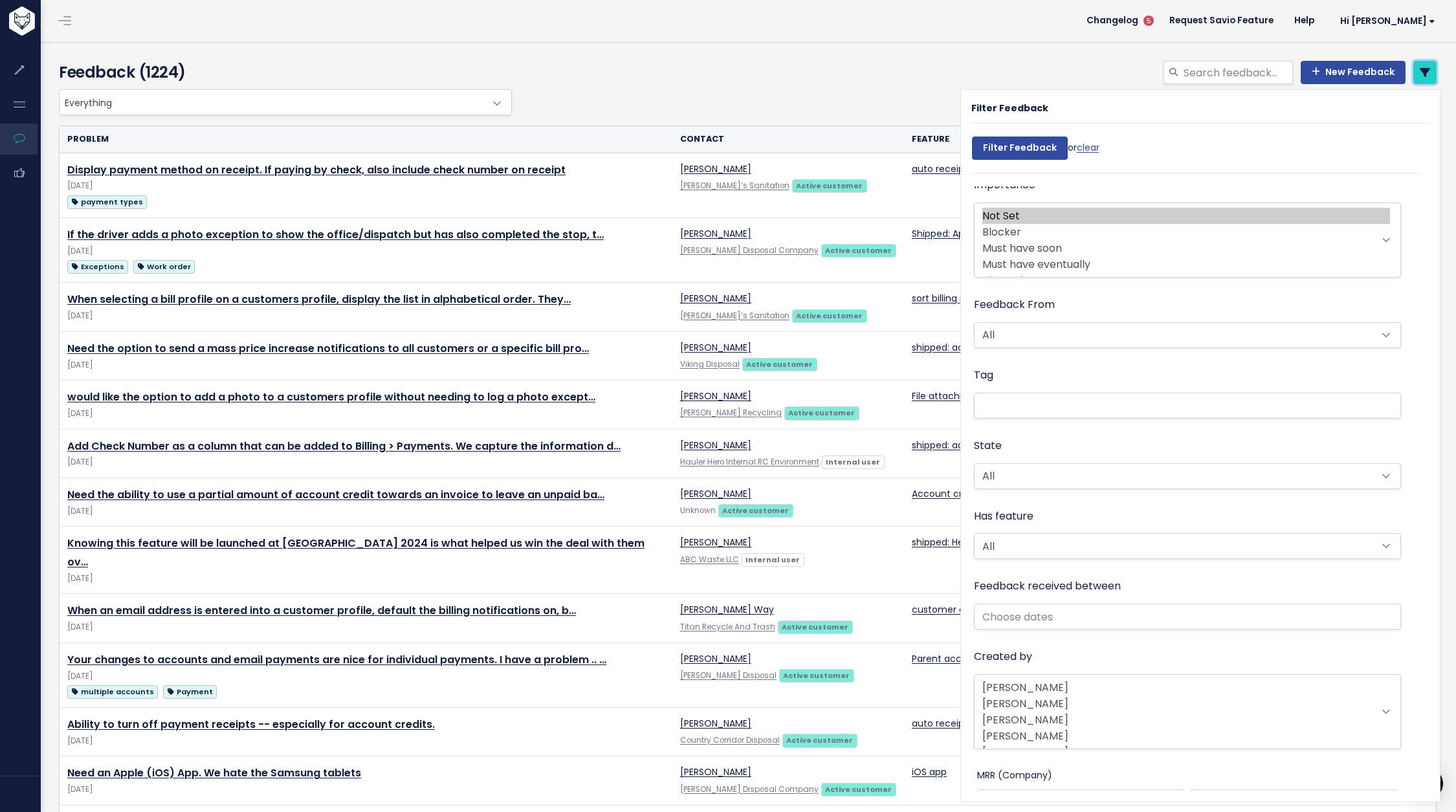
scroll to position [231, 0]
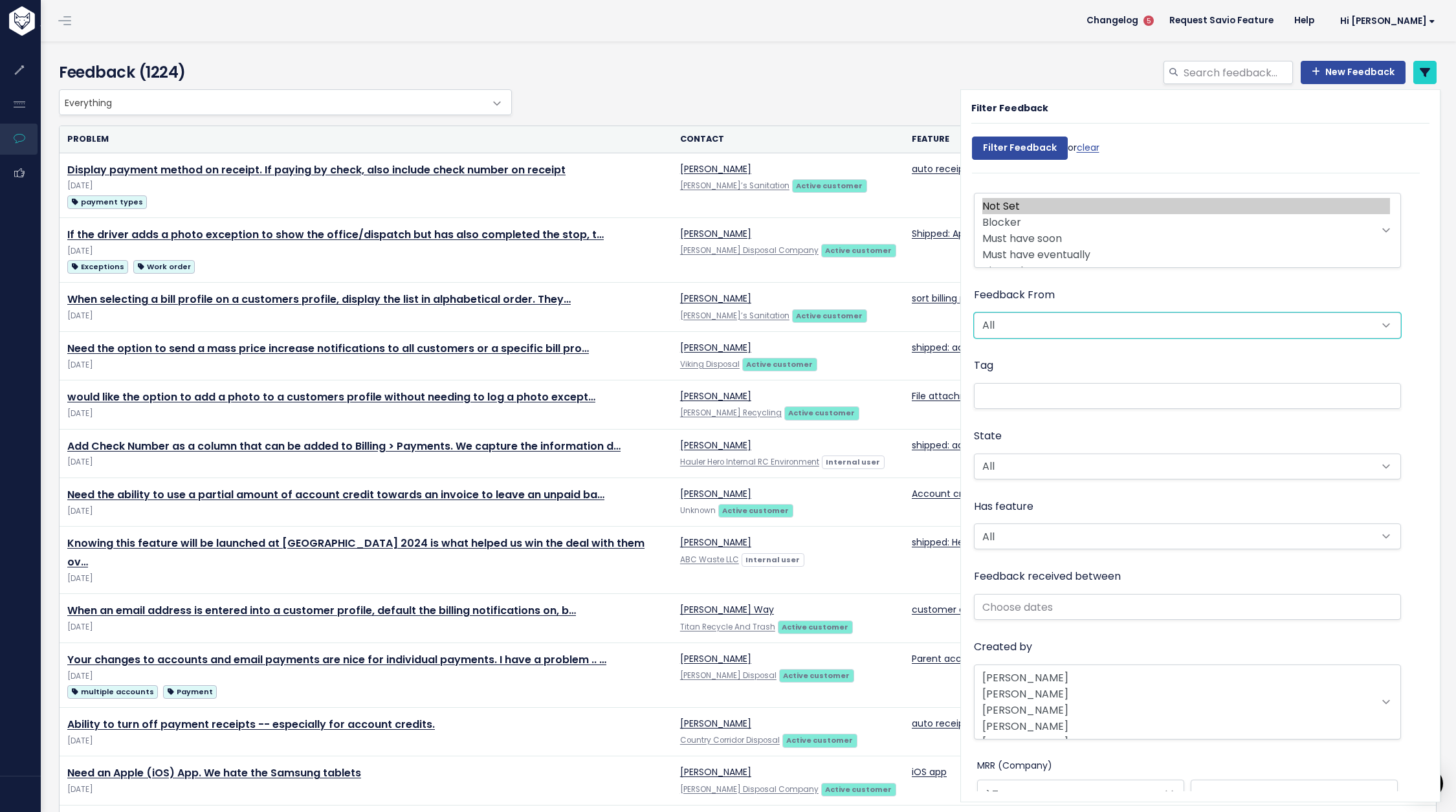
click at [1038, 326] on select "All Active customer Churned customer Internal user Lost deal Prospect Other" at bounding box center [1188, 325] width 428 height 26
select select "PROSPECT"
click at [974, 312] on select "All Active customer Churned customer Internal user Lost deal Prospect Other" at bounding box center [1188, 325] width 428 height 26
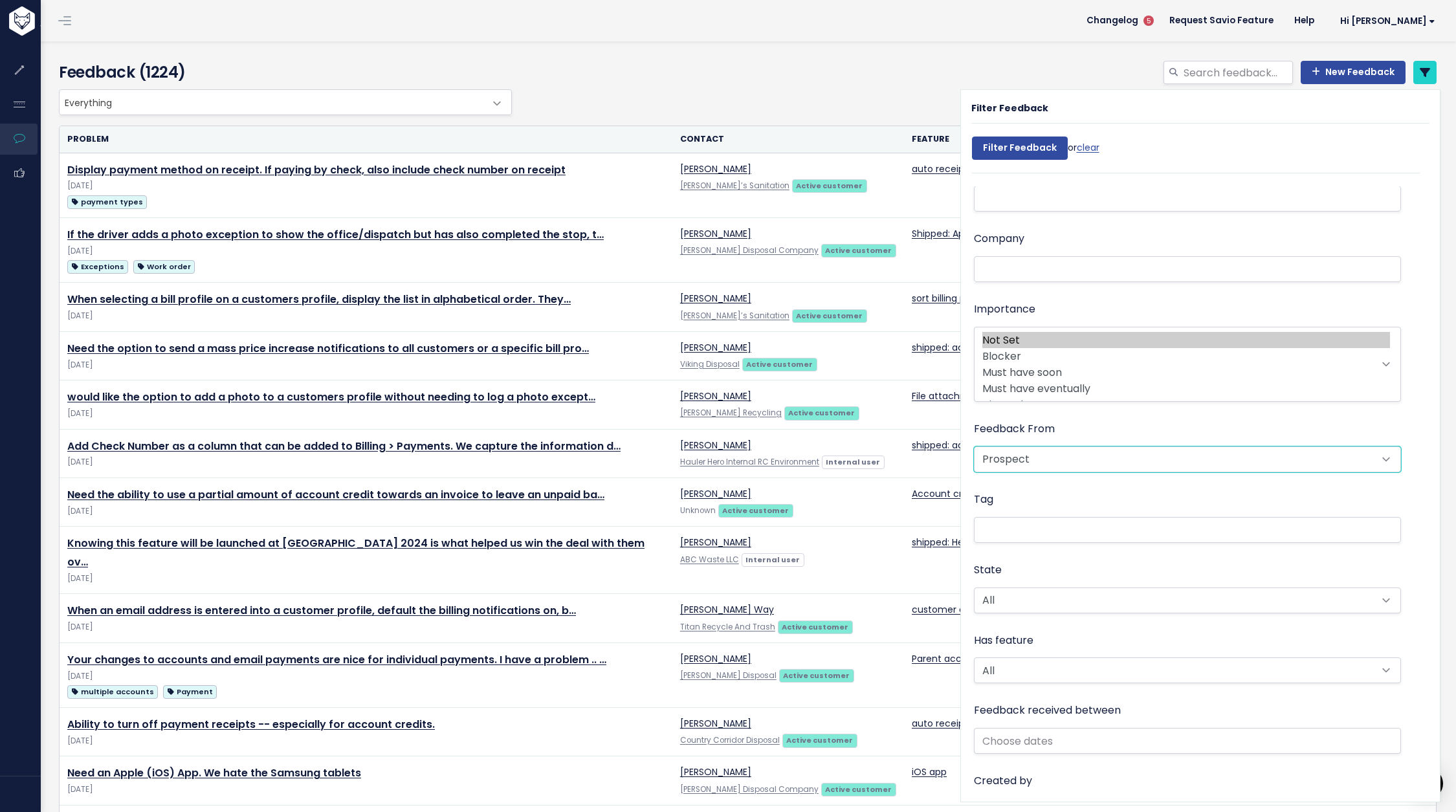
scroll to position [0, 0]
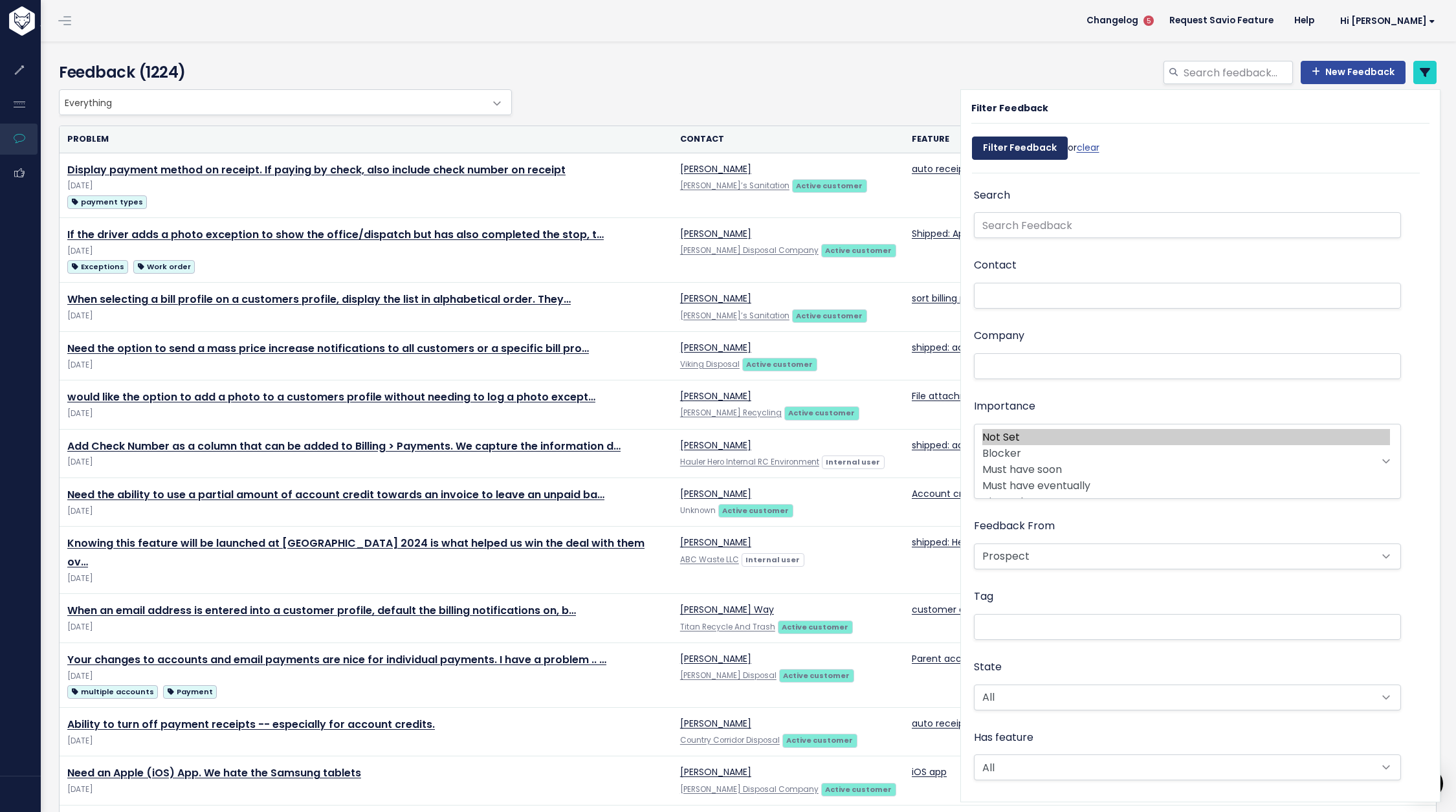
click at [1033, 141] on input "Filter Feedback" at bounding box center [1019, 148] width 95 height 24
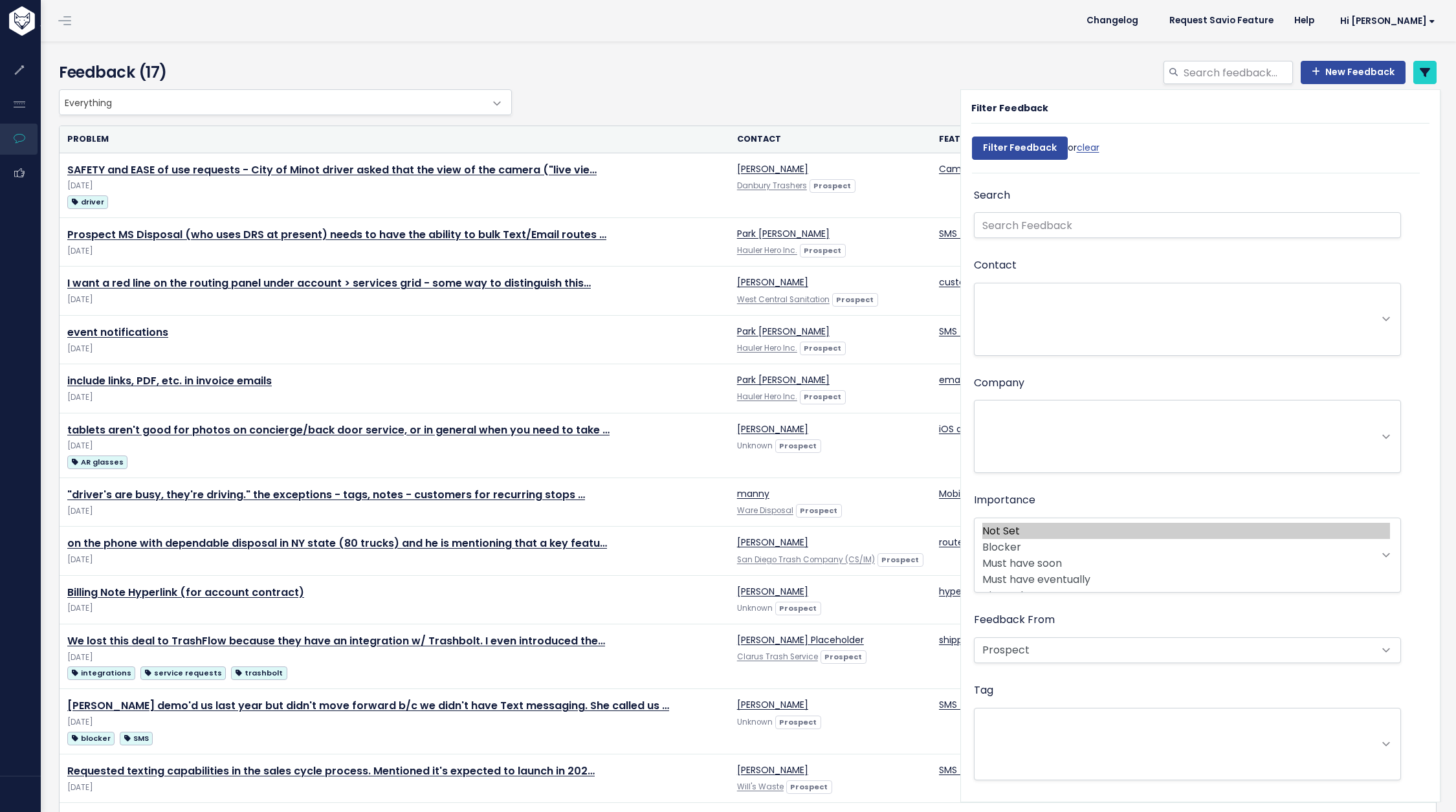
select select
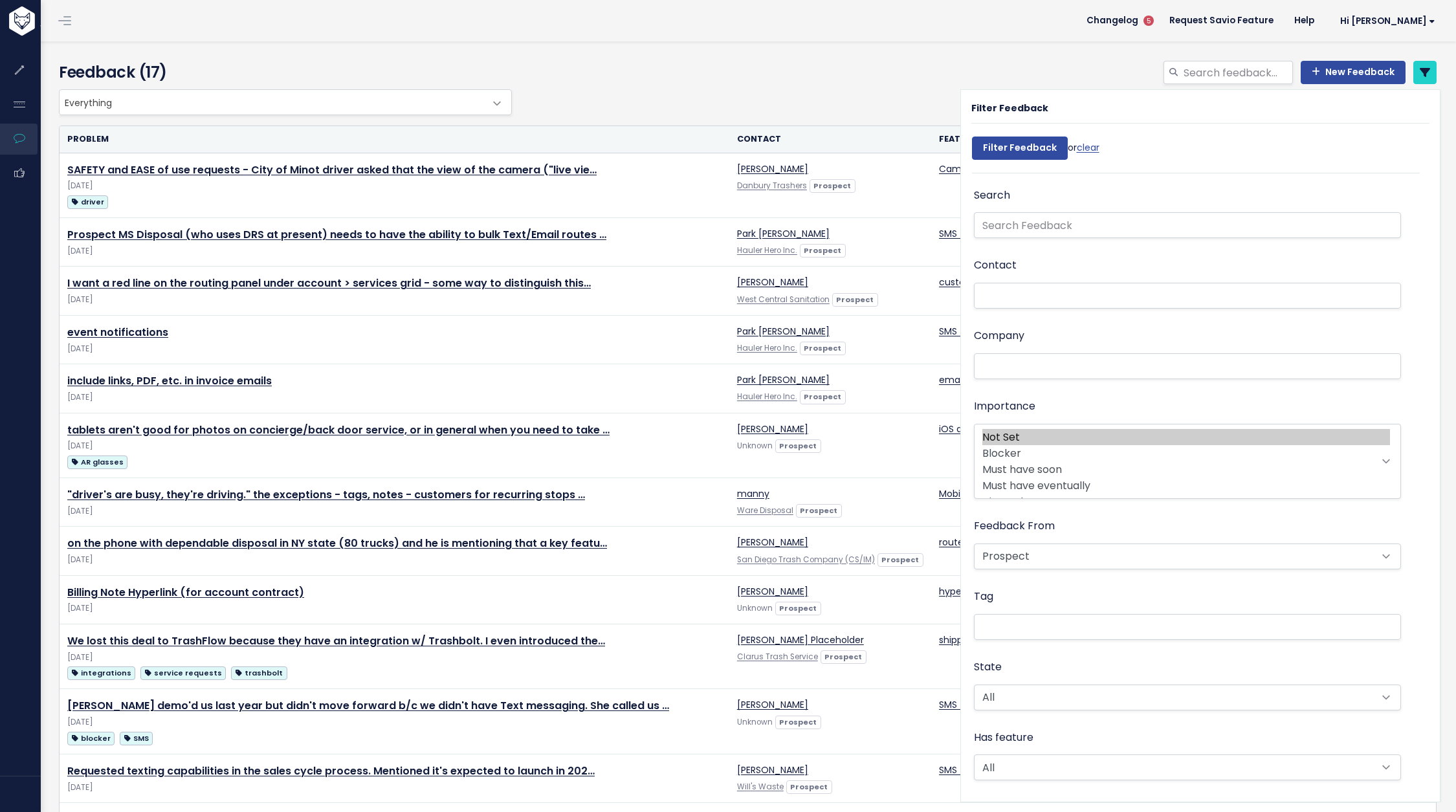
click at [594, 91] on div "Everything No Product Area Onboarding Billing Routing Invoicing Payment Work or…" at bounding box center [744, 102] width 1378 height 26
click at [1418, 71] on link at bounding box center [1425, 72] width 24 height 24
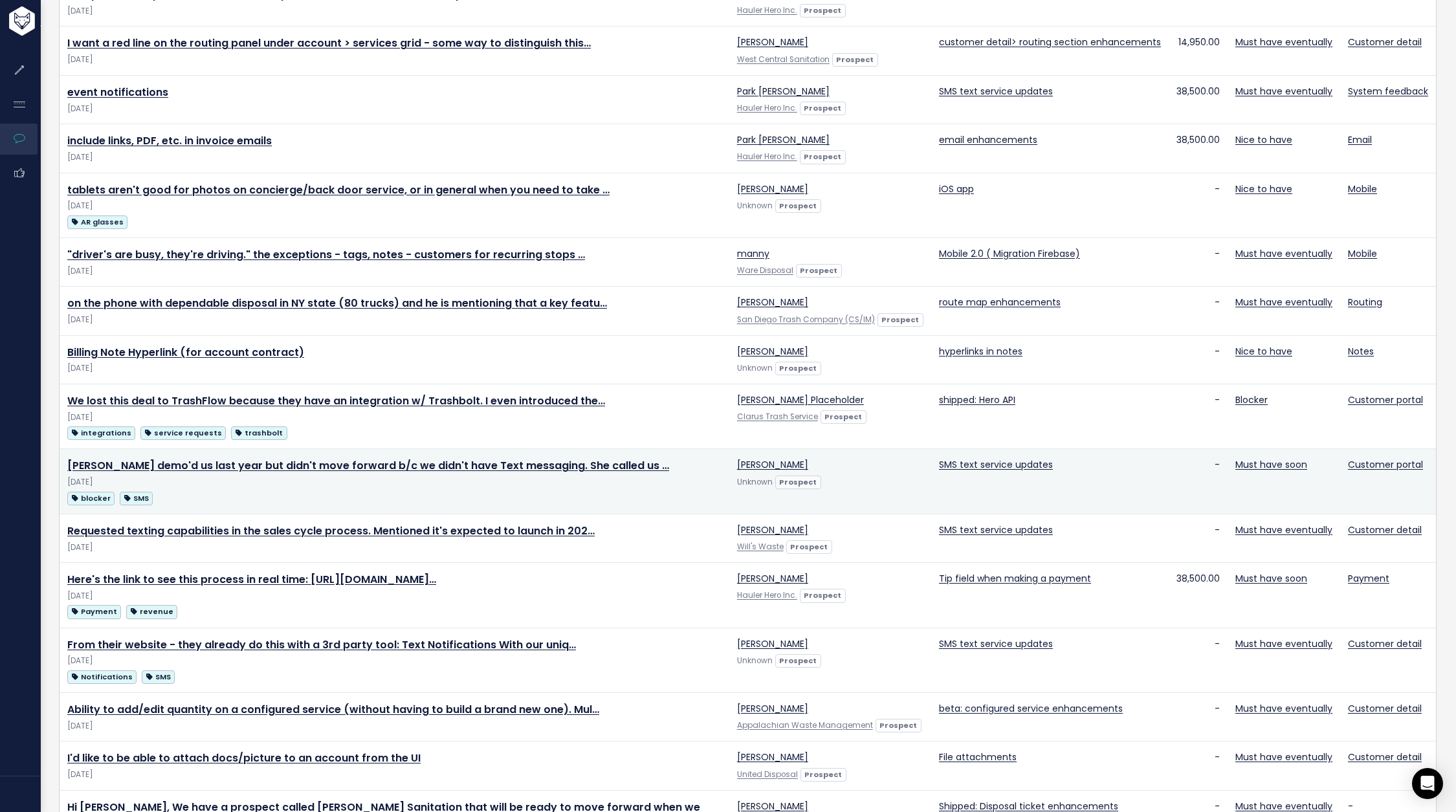
scroll to position [248, 0]
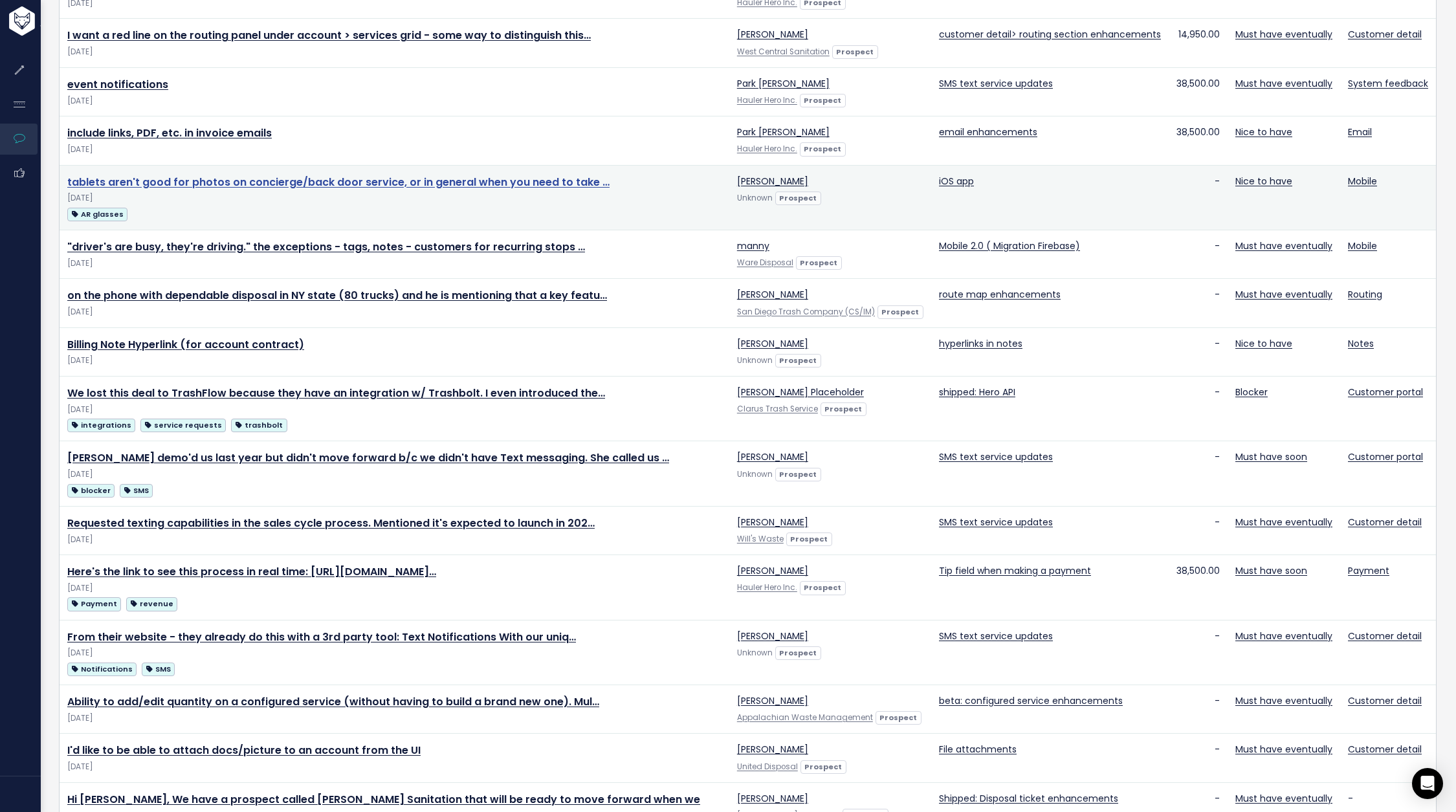
click at [483, 179] on link "tablets aren't good for photos on concierge/back door service, or in general wh…" at bounding box center [338, 182] width 542 height 14
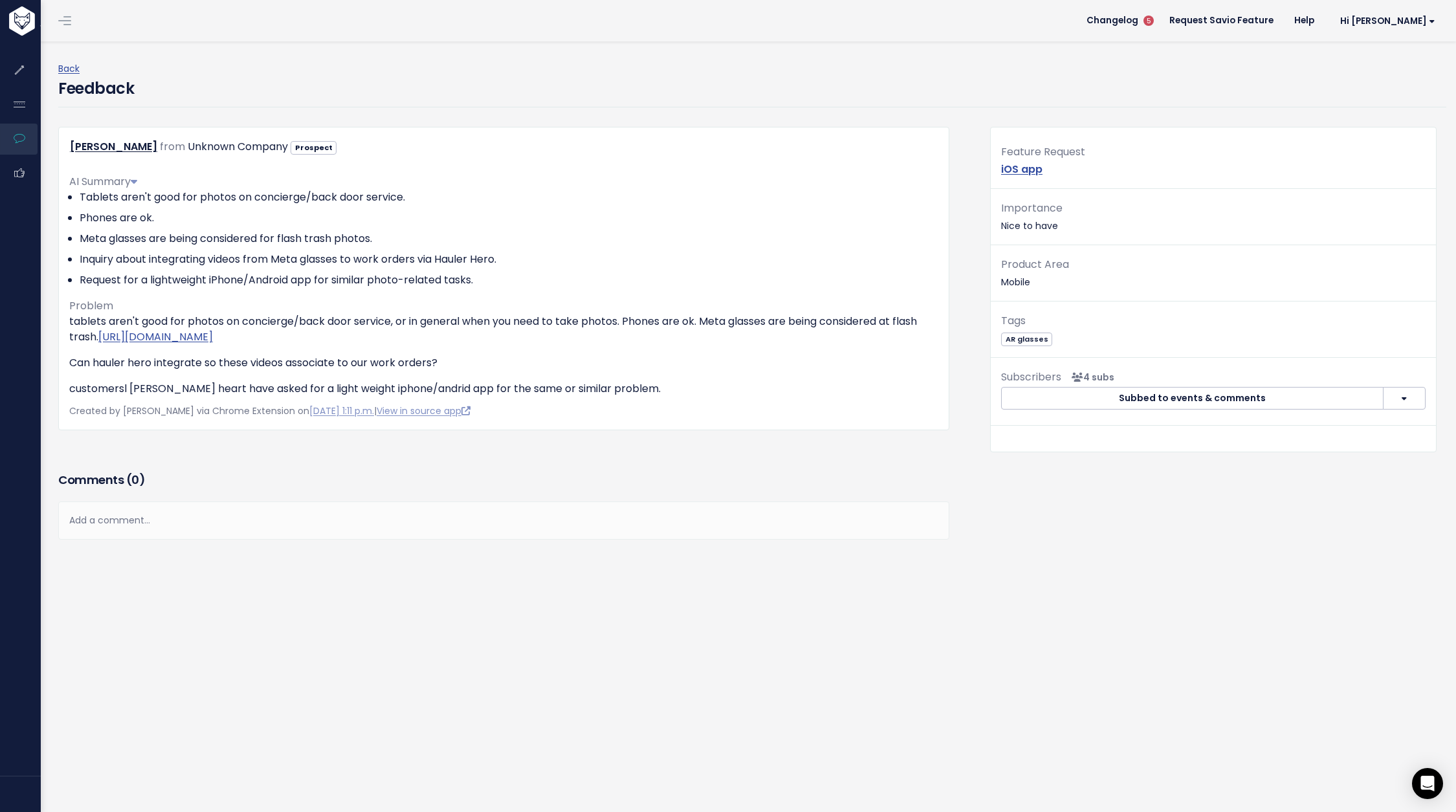
click at [1399, 396] on button "button" at bounding box center [1405, 398] width 43 height 24
click at [1062, 520] on div "Feature Request iOS app Importance [GEOGRAPHIC_DATA] to have Product Area Mobil…" at bounding box center [1213, 362] width 466 height 471
click at [63, 68] on link "Back" at bounding box center [69, 68] width 21 height 13
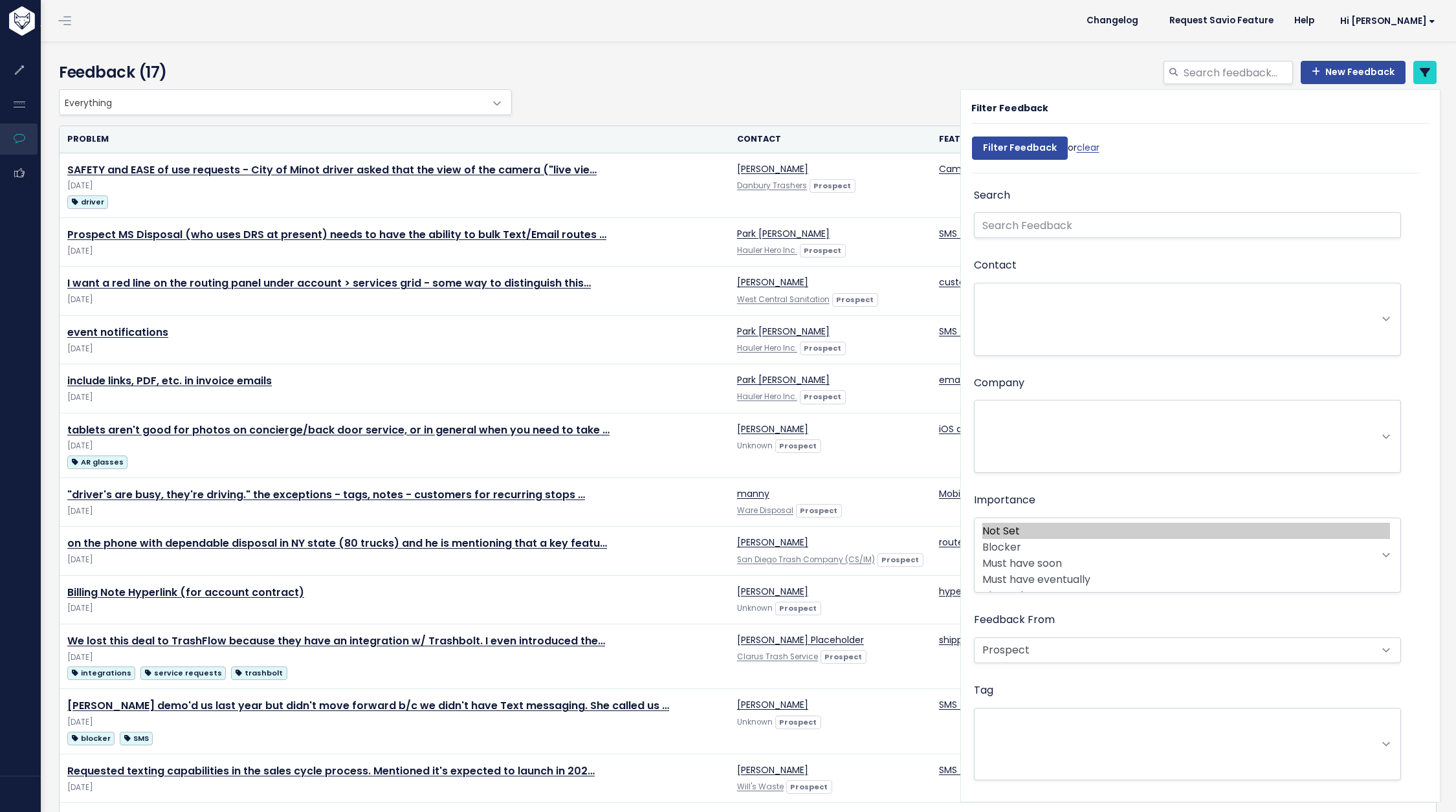
select select
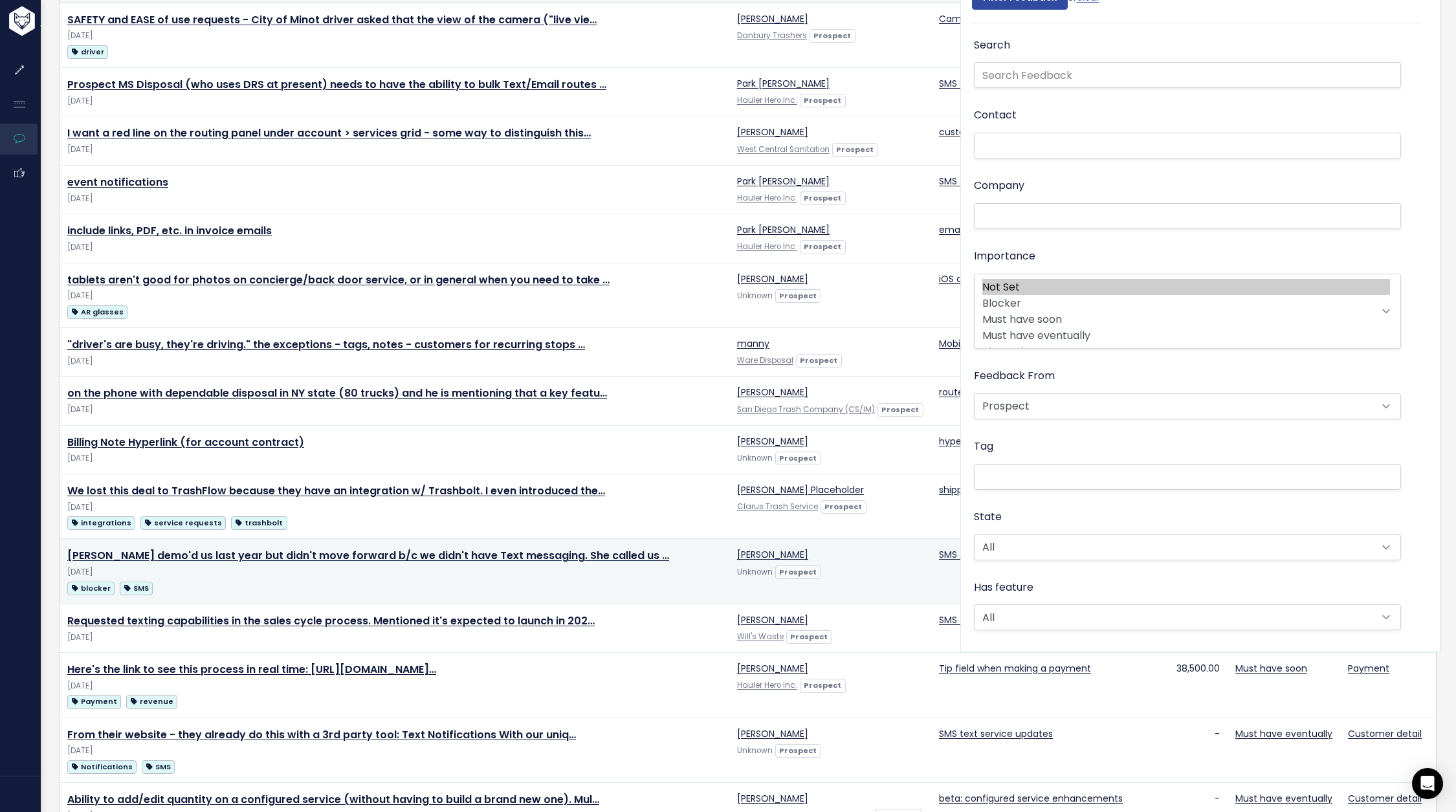
scroll to position [151, 0]
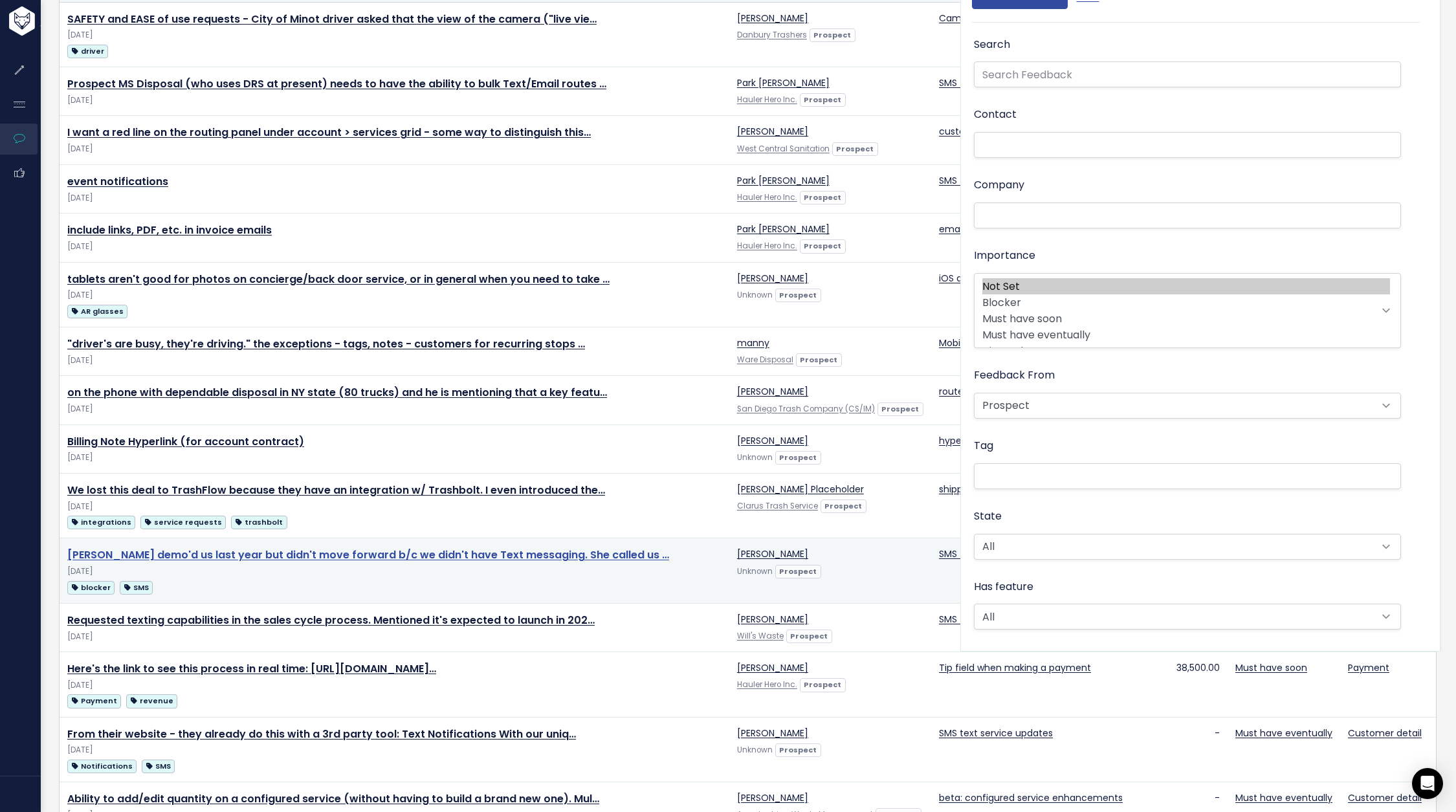
click at [423, 547] on link "Betty demo'd us last year but didn't move forward b/c we didn't have Text messa…" at bounding box center [368, 554] width 602 height 14
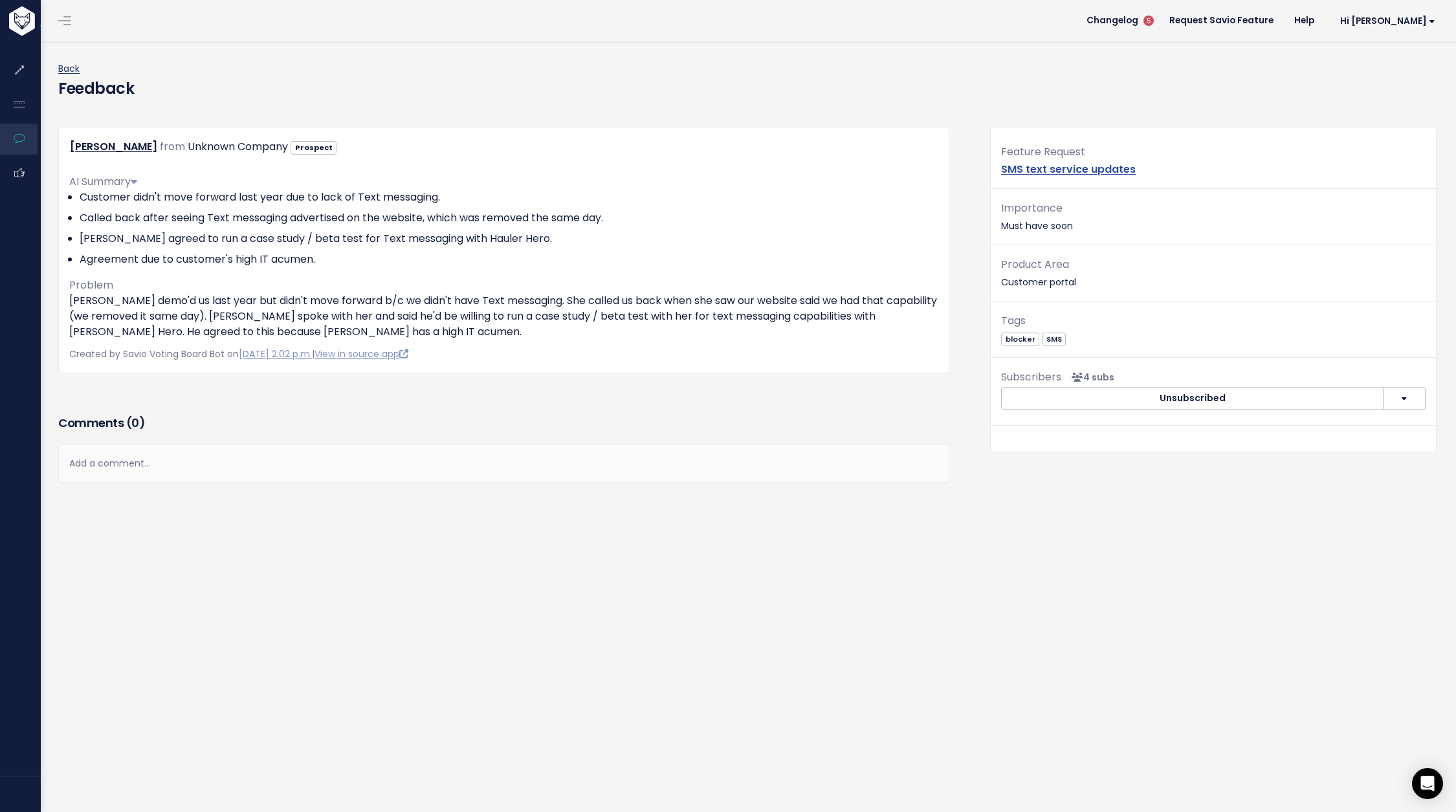
click at [73, 72] on link "Back" at bounding box center [69, 68] width 21 height 13
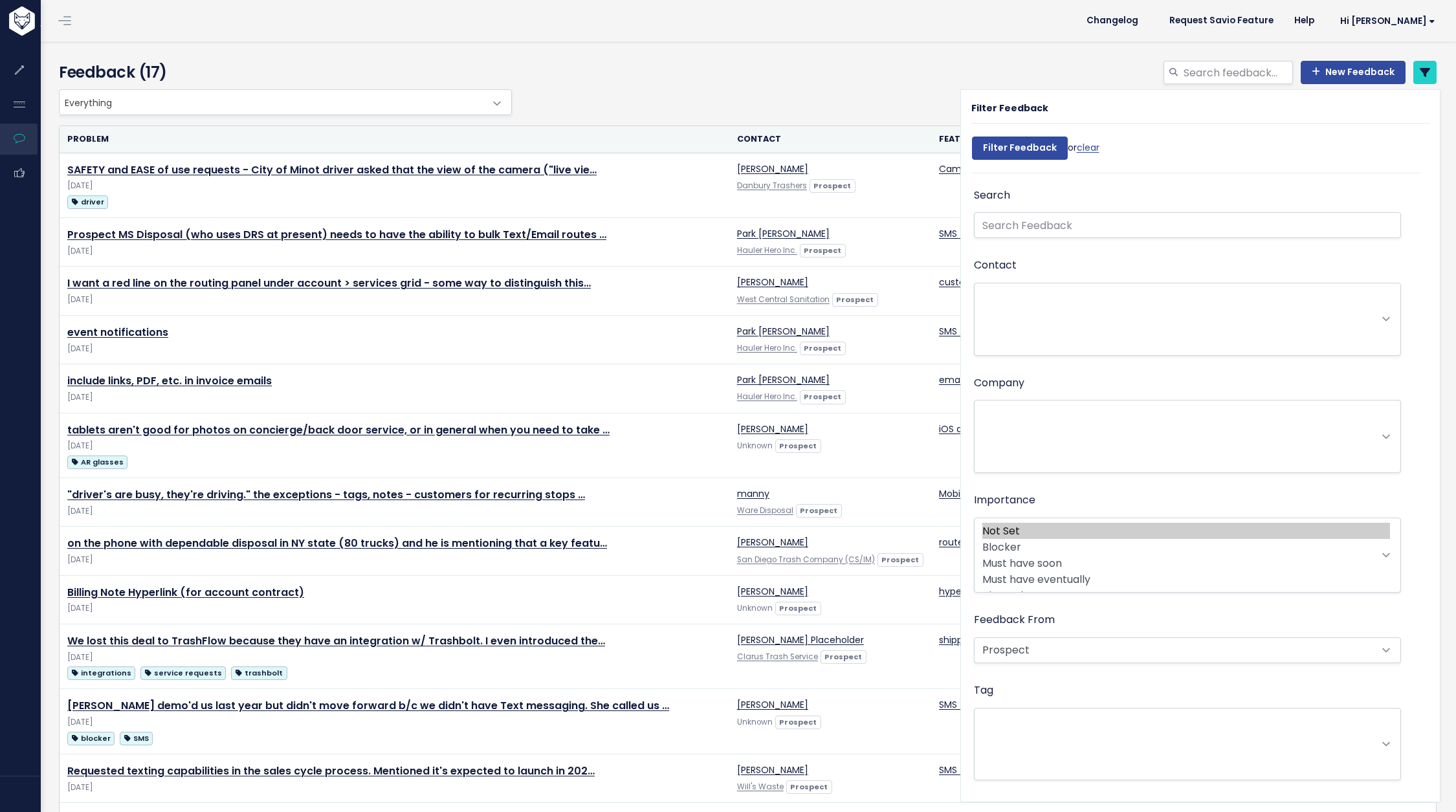
select select
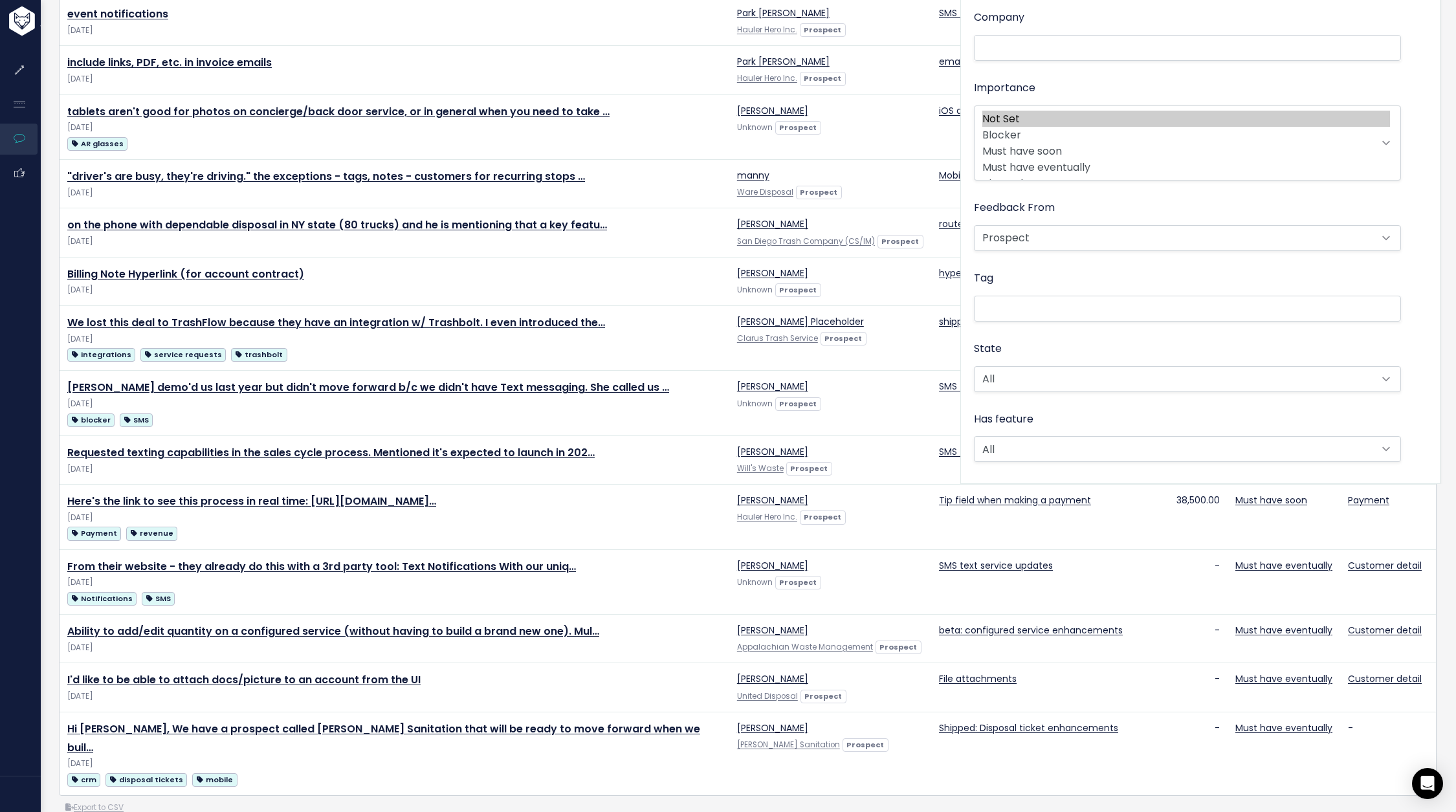
drag, startPoint x: 257, startPoint y: 291, endPoint x: 405, endPoint y: -83, distance: 402.2
click at [405, 0] on html "Feature Requests Roadmaps Feedback" at bounding box center [728, 88] width 1456 height 812
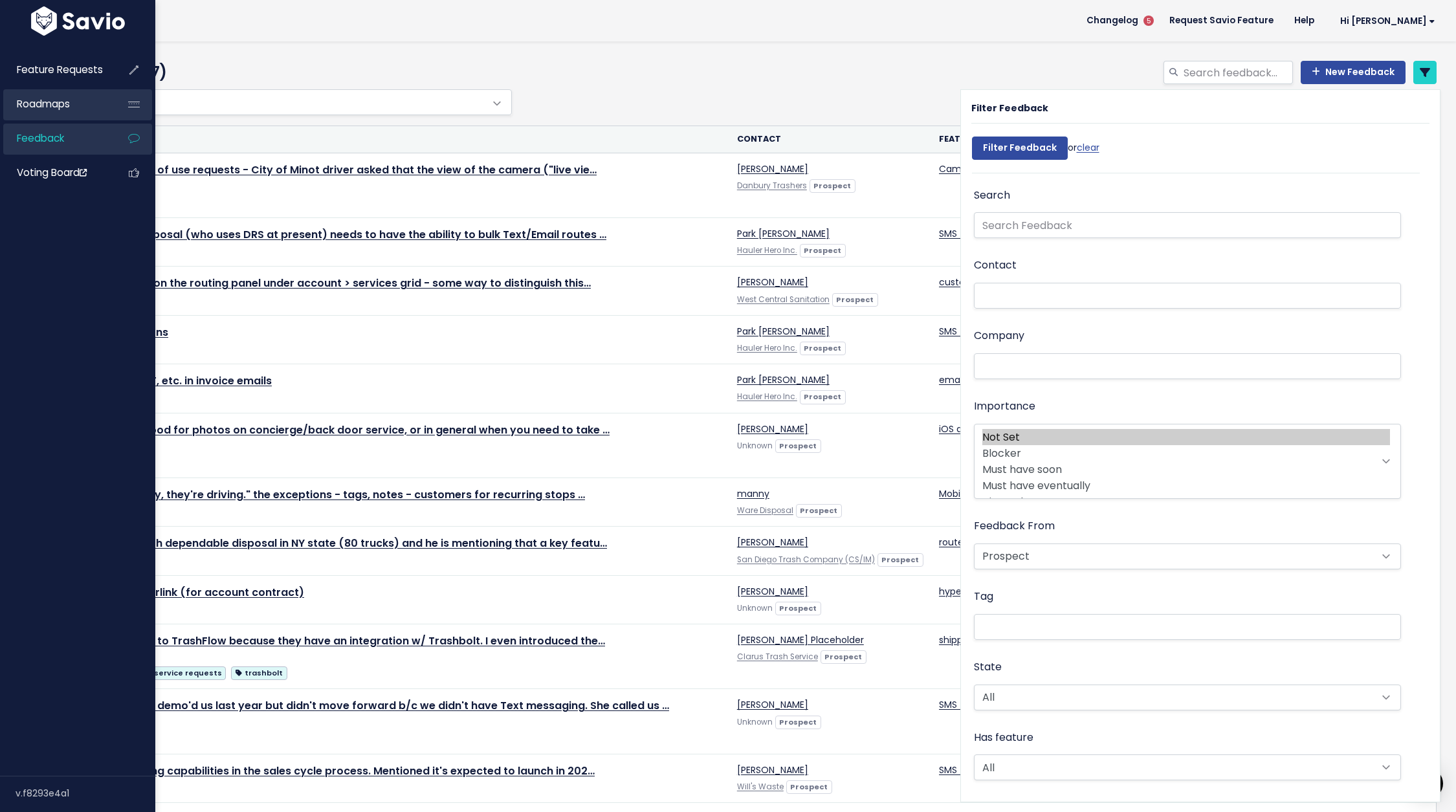
click at [89, 99] on link "Roadmaps" at bounding box center [55, 104] width 104 height 30
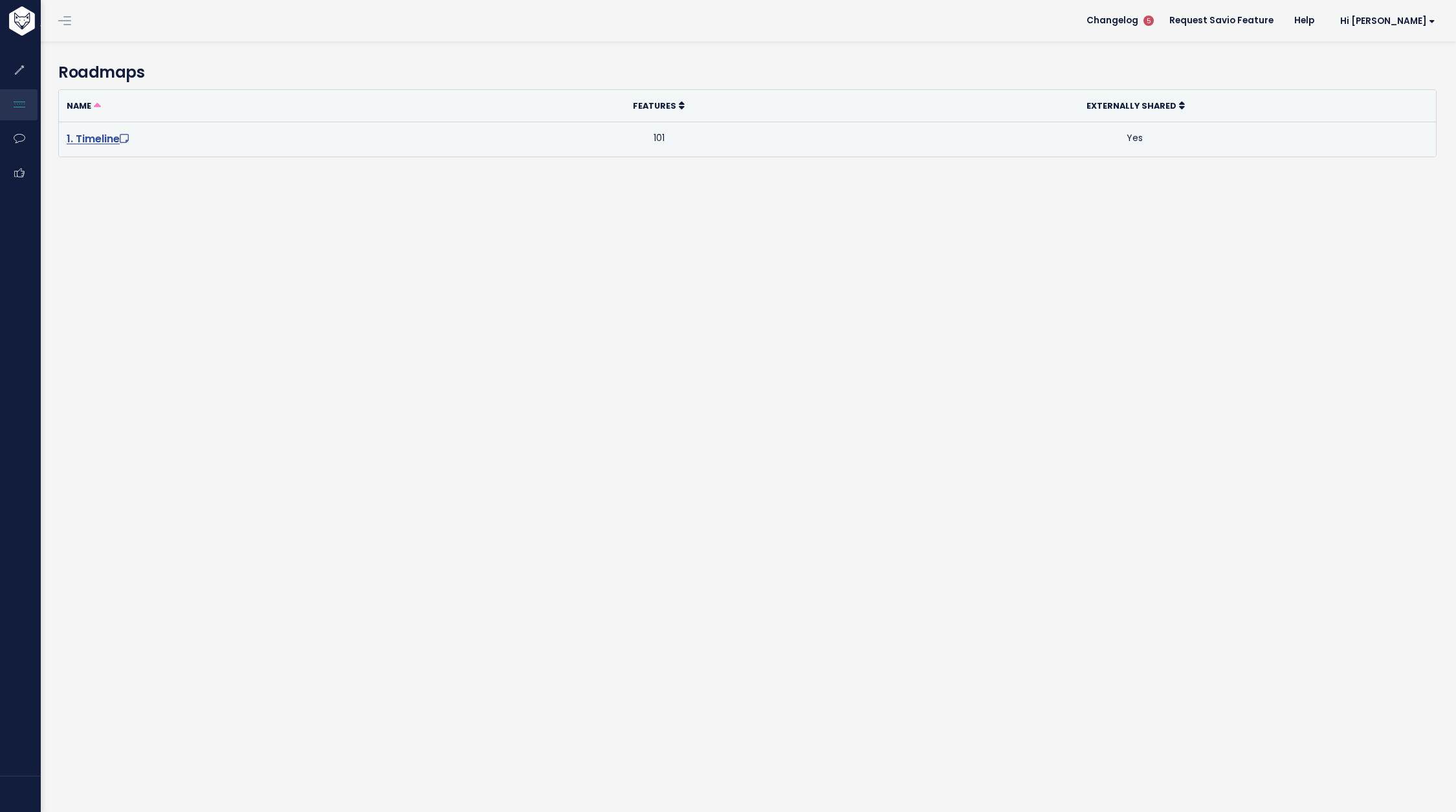
click at [89, 145] on link "1. Timeline" at bounding box center [98, 138] width 65 height 14
